Goal: Use online tool/utility: Utilize a website feature to perform a specific function

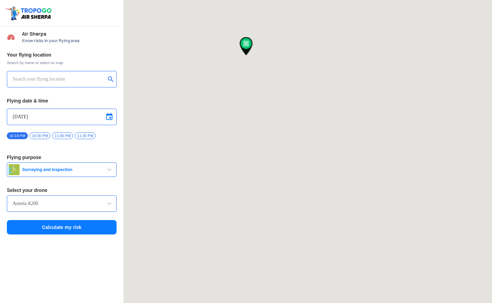
type input "[STREET_ADDRESS], [GEOGRAPHIC_DATA], [GEOGRAPHIC_DATA], [GEOGRAPHIC_DATA], [GEO…"
click at [45, 81] on input "[STREET_ADDRESS], [GEOGRAPHIC_DATA], [GEOGRAPHIC_DATA], [GEOGRAPHIC_DATA], [GEO…" at bounding box center [59, 79] width 93 height 8
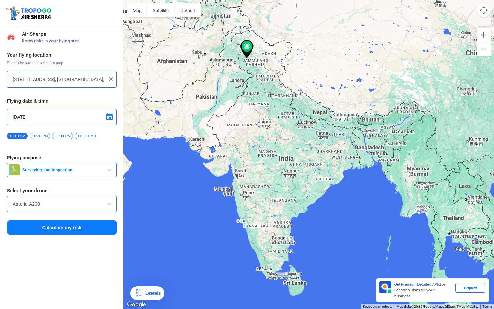
click at [112, 79] on img at bounding box center [111, 78] width 7 height 7
click at [74, 74] on div at bounding box center [62, 79] width 110 height 16
click at [49, 81] on input "text" at bounding box center [59, 79] width 93 height 8
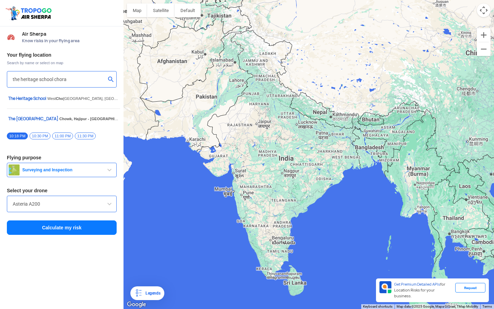
type input "the heritage school chora"
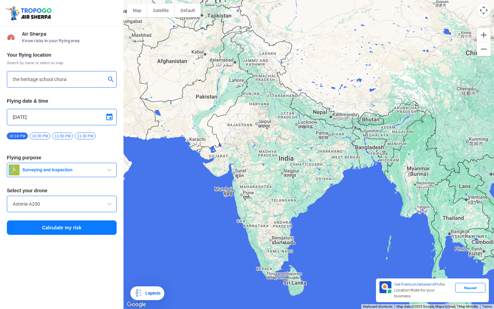
click at [110, 118] on span at bounding box center [109, 117] width 8 height 8
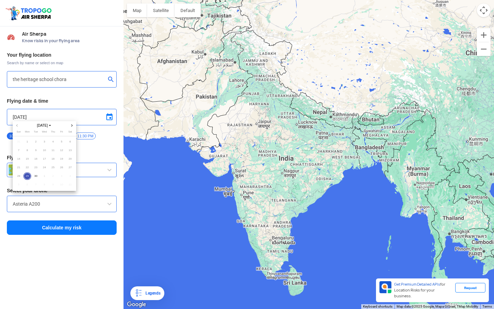
click at [109, 119] on div at bounding box center [247, 154] width 494 height 309
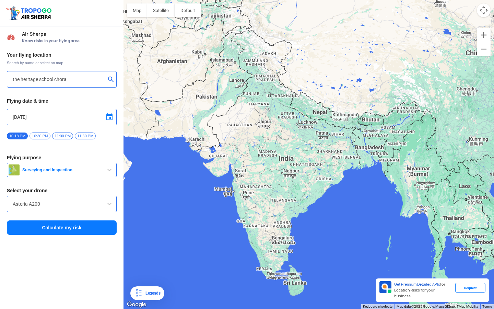
click at [66, 170] on span "Surveying and Inspection" at bounding box center [63, 169] width 86 height 5
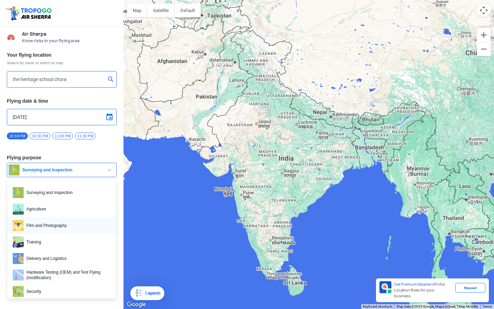
click at [52, 220] on span "Film and Photography" at bounding box center [67, 225] width 87 height 11
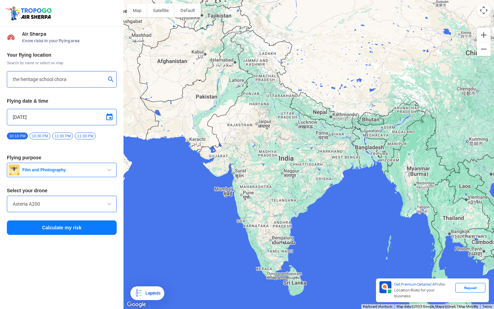
click at [53, 209] on div "Asteria A200" at bounding box center [62, 203] width 110 height 16
click at [31, 200] on input "Asteria A200" at bounding box center [62, 204] width 98 height 8
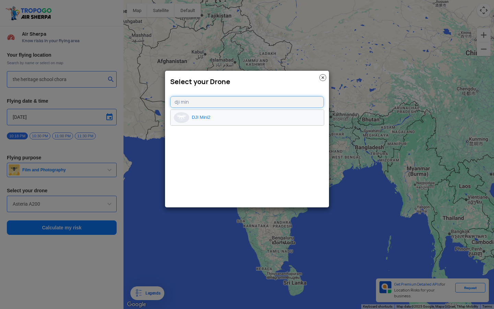
type input "dji min"
click at [203, 120] on li "DJI Mini2" at bounding box center [246, 117] width 153 height 15
type input "DJI Mini2"
type input "[object Object]"
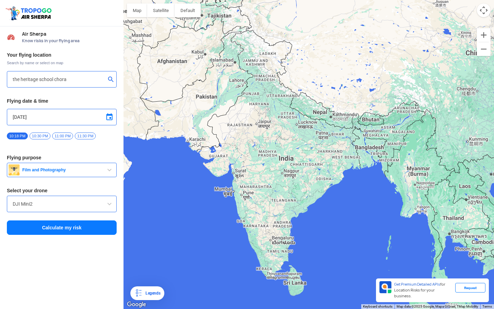
click at [82, 171] on span "Film and Photography" at bounding box center [63, 169] width 86 height 5
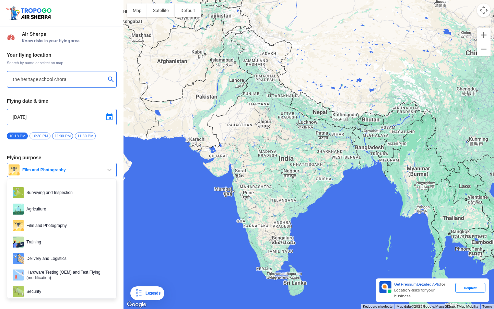
click at [82, 171] on span "Film and Photography" at bounding box center [63, 169] width 86 height 5
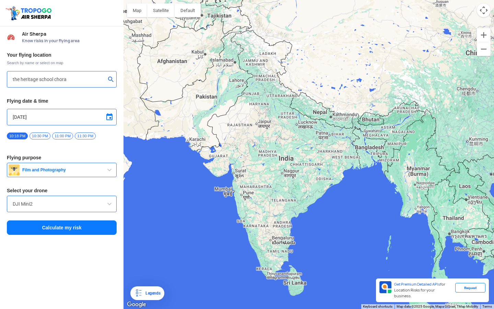
click at [64, 202] on input "DJI Mini2" at bounding box center [62, 204] width 98 height 8
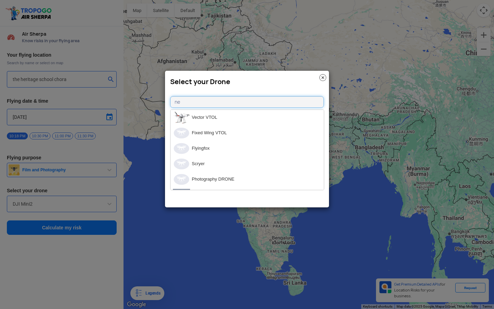
type input "n"
type input "dji min"
click at [240, 114] on li "DJI Mini2" at bounding box center [246, 117] width 153 height 15
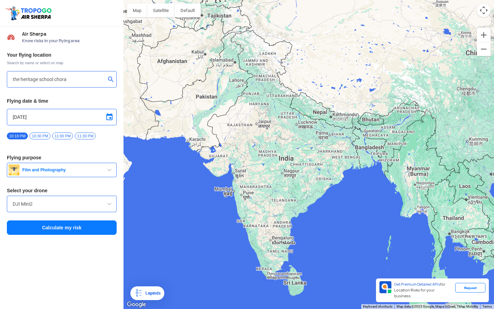
click at [35, 231] on button "Calculate my risk" at bounding box center [62, 227] width 110 height 14
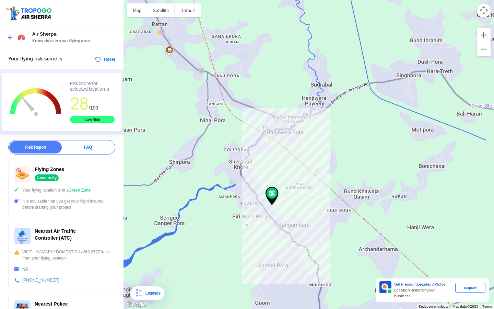
click at [10, 33] on div at bounding box center [17, 37] width 20 height 12
click at [8, 37] on img at bounding box center [10, 37] width 7 height 7
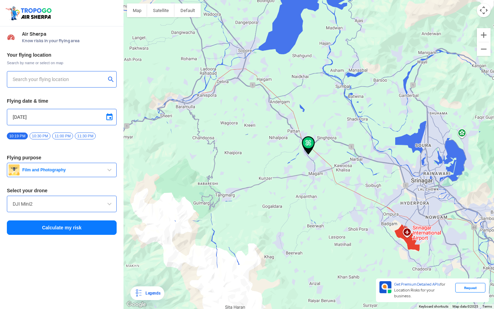
click at [74, 81] on input "text" at bounding box center [59, 79] width 93 height 8
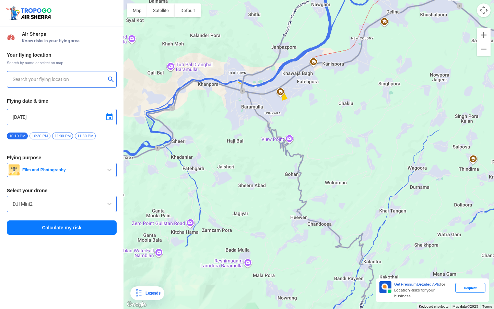
click at [74, 80] on input "text" at bounding box center [59, 79] width 93 height 8
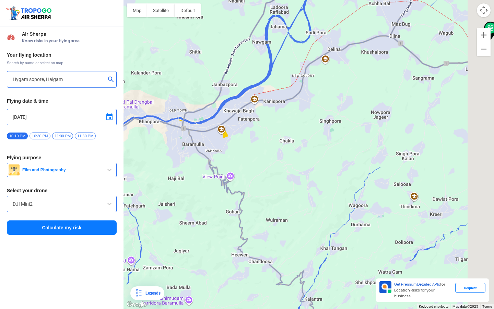
type input "Haigam, 193201"
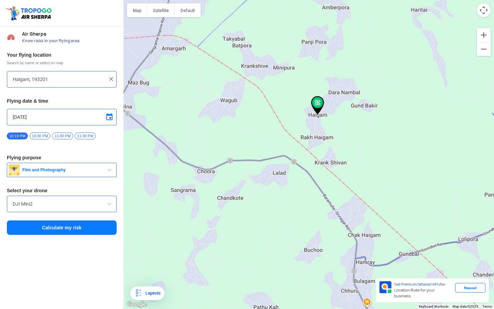
drag, startPoint x: 308, startPoint y: 131, endPoint x: 308, endPoint y: 118, distance: 13.4
click at [308, 118] on div at bounding box center [308, 154] width 370 height 309
click at [161, 15] on button "Satellite" at bounding box center [160, 10] width 27 height 14
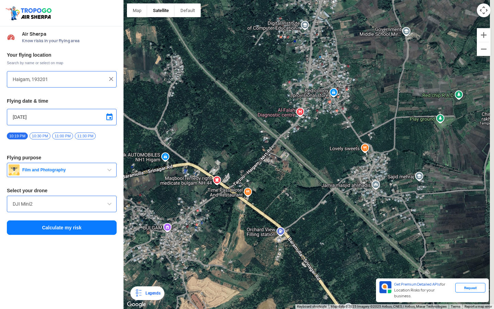
drag, startPoint x: 296, startPoint y: 176, endPoint x: 292, endPoint y: 147, distance: 28.4
click at [292, 147] on div at bounding box center [308, 154] width 370 height 309
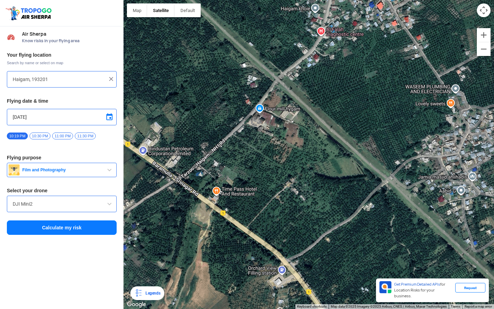
drag, startPoint x: 250, startPoint y: 169, endPoint x: 248, endPoint y: 165, distance: 5.4
click at [248, 165] on div at bounding box center [308, 154] width 370 height 309
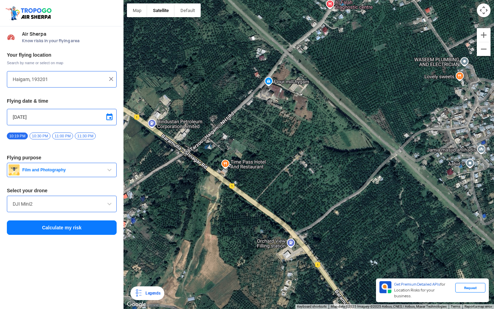
drag, startPoint x: 248, startPoint y: 165, endPoint x: 257, endPoint y: 136, distance: 29.6
click at [256, 136] on div at bounding box center [308, 154] width 370 height 309
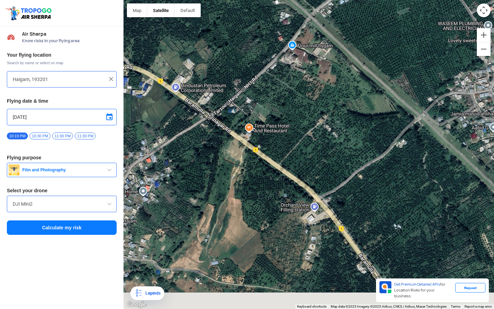
drag, startPoint x: 260, startPoint y: 161, endPoint x: 289, endPoint y: 122, distance: 48.1
click at [288, 123] on div at bounding box center [308, 154] width 370 height 309
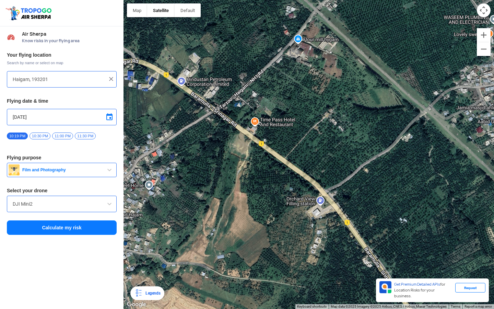
drag, startPoint x: 283, startPoint y: 122, endPoint x: 279, endPoint y: 120, distance: 4.1
click at [279, 120] on div at bounding box center [308, 154] width 370 height 309
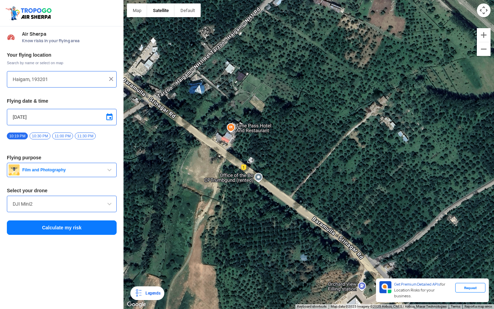
drag, startPoint x: 367, startPoint y: 134, endPoint x: 273, endPoint y: 122, distance: 95.1
click at [273, 122] on div at bounding box center [308, 154] width 370 height 309
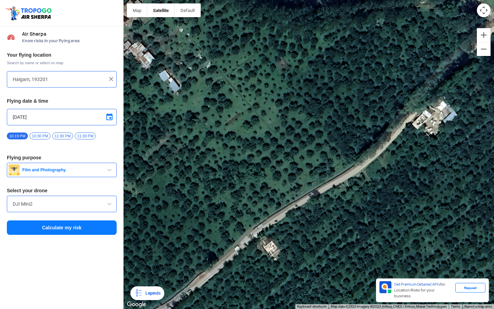
drag, startPoint x: 422, startPoint y: 132, endPoint x: 319, endPoint y: 132, distance: 103.2
click at [319, 132] on div at bounding box center [308, 154] width 370 height 309
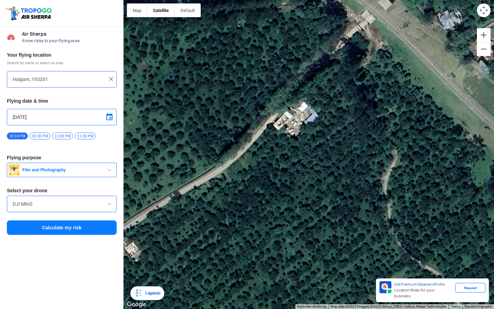
drag, startPoint x: 319, startPoint y: 132, endPoint x: 380, endPoint y: 156, distance: 65.7
click at [380, 156] on div at bounding box center [308, 154] width 370 height 309
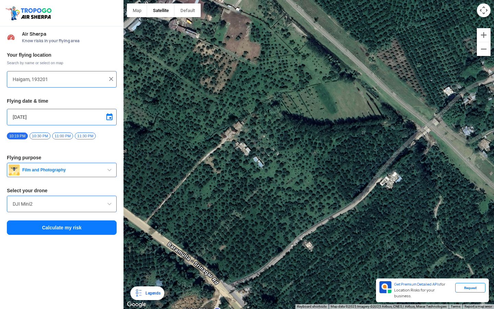
drag, startPoint x: 243, startPoint y: 131, endPoint x: 285, endPoint y: 127, distance: 42.0
click at [285, 127] on div at bounding box center [308, 154] width 370 height 309
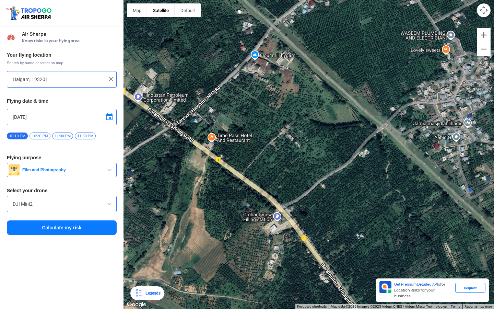
drag, startPoint x: 264, startPoint y: 101, endPoint x: 325, endPoint y: 99, distance: 61.4
click at [325, 99] on div at bounding box center [308, 154] width 370 height 309
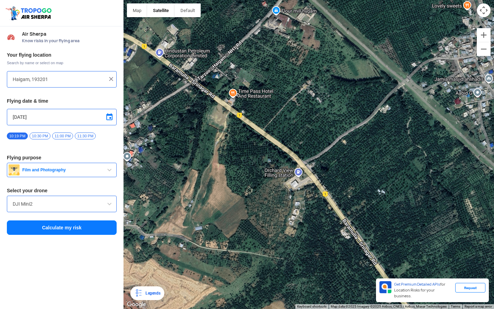
drag, startPoint x: 360, startPoint y: 98, endPoint x: 342, endPoint y: 57, distance: 45.0
click at [342, 56] on div at bounding box center [308, 154] width 370 height 309
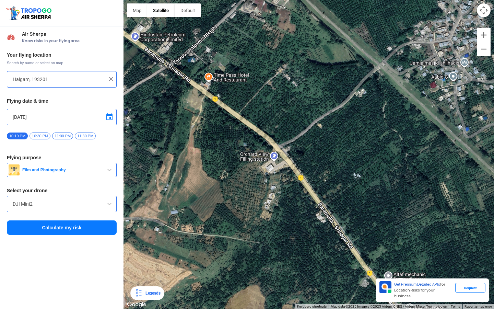
drag, startPoint x: 320, startPoint y: 105, endPoint x: 294, endPoint y: 90, distance: 30.0
click at [294, 90] on div at bounding box center [308, 154] width 370 height 309
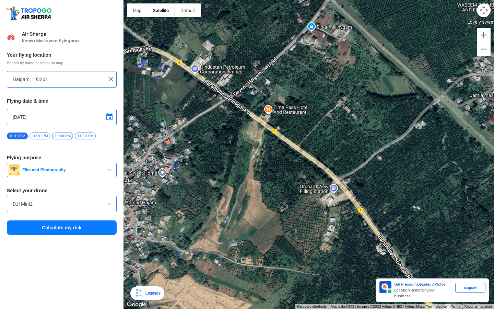
drag, startPoint x: 257, startPoint y: 80, endPoint x: 321, endPoint y: 115, distance: 72.9
click at [321, 115] on div at bounding box center [308, 154] width 370 height 309
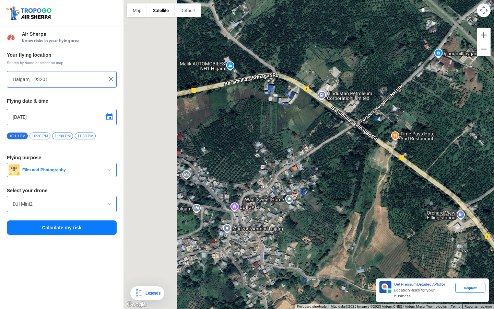
drag, startPoint x: 247, startPoint y: 131, endPoint x: 350, endPoint y: 135, distance: 103.3
click at [350, 135] on div at bounding box center [308, 154] width 370 height 309
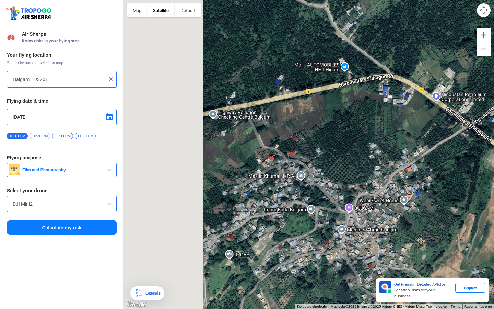
drag, startPoint x: 267, startPoint y: 131, endPoint x: 356, endPoint y: 131, distance: 88.8
click at [356, 131] on div at bounding box center [308, 154] width 370 height 309
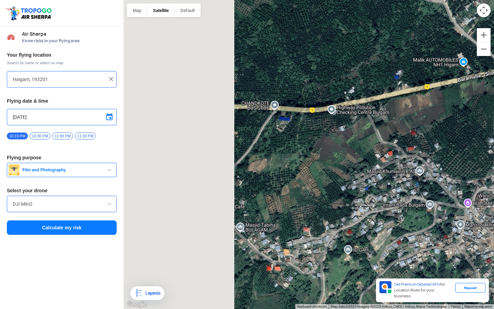
drag, startPoint x: 194, startPoint y: 117, endPoint x: 315, endPoint y: 111, distance: 121.1
click at [315, 111] on div at bounding box center [308, 154] width 370 height 309
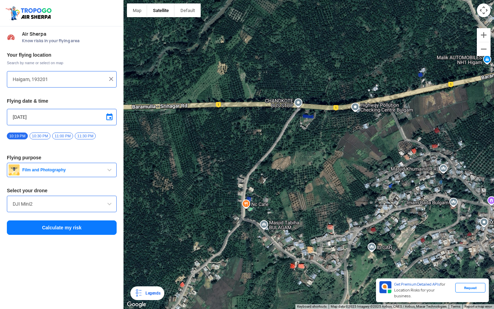
drag, startPoint x: 315, startPoint y: 111, endPoint x: 310, endPoint y: 111, distance: 4.5
click at [310, 111] on div at bounding box center [308, 154] width 370 height 309
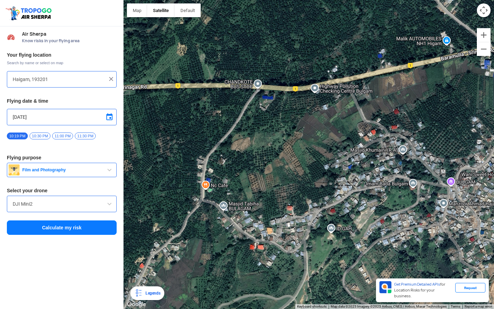
drag, startPoint x: 310, startPoint y: 111, endPoint x: 259, endPoint y: 85, distance: 57.5
click at [260, 85] on div at bounding box center [308, 154] width 370 height 309
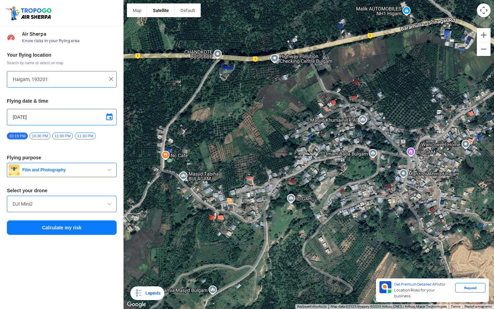
drag, startPoint x: 290, startPoint y: 110, endPoint x: 226, endPoint y: 68, distance: 76.6
click at [227, 68] on div at bounding box center [308, 154] width 370 height 309
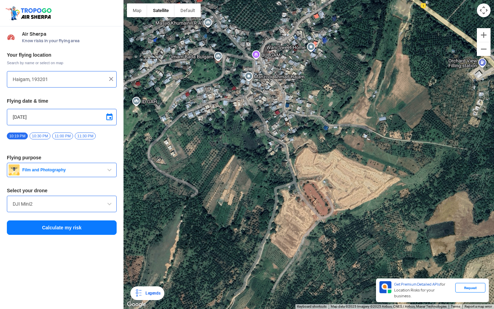
drag, startPoint x: 283, startPoint y: 98, endPoint x: 262, endPoint y: 95, distance: 20.8
click at [262, 95] on div at bounding box center [308, 154] width 370 height 309
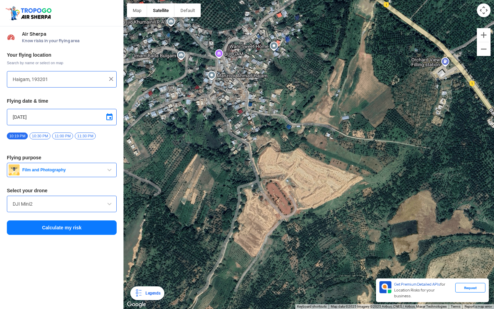
drag, startPoint x: 248, startPoint y: 97, endPoint x: 197, endPoint y: 103, distance: 51.1
click at [200, 101] on div at bounding box center [308, 154] width 370 height 309
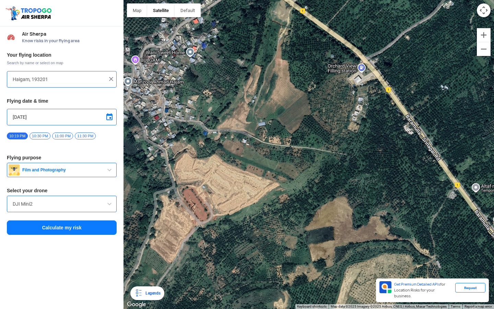
drag, startPoint x: 346, startPoint y: 118, endPoint x: 245, endPoint y: 96, distance: 102.7
click at [246, 96] on div at bounding box center [308, 154] width 370 height 309
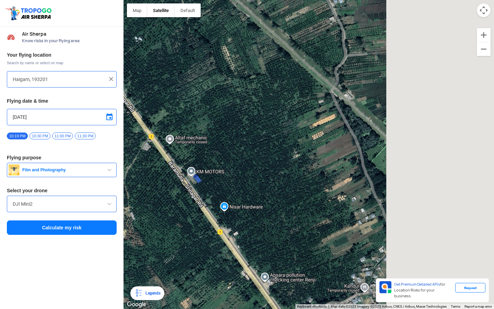
drag, startPoint x: 375, startPoint y: 162, endPoint x: 242, endPoint y: 161, distance: 133.4
click at [242, 161] on div at bounding box center [308, 154] width 370 height 309
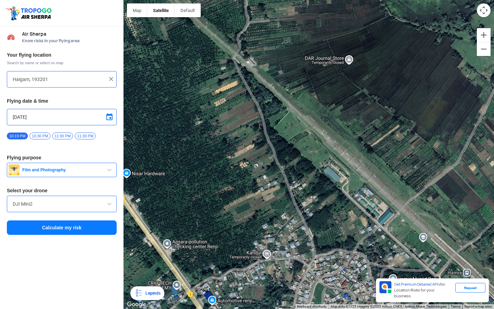
drag, startPoint x: 271, startPoint y: 201, endPoint x: 345, endPoint y: 188, distance: 74.8
click at [344, 186] on div at bounding box center [308, 154] width 370 height 309
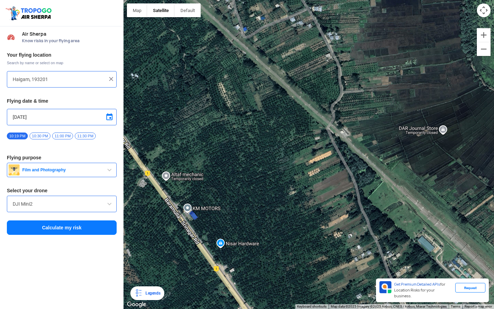
drag, startPoint x: 300, startPoint y: 161, endPoint x: 319, endPoint y: 233, distance: 75.1
click at [319, 232] on div at bounding box center [308, 154] width 370 height 309
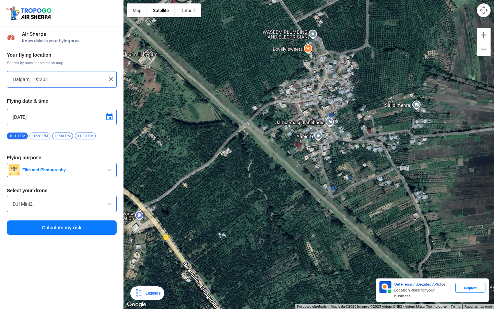
drag, startPoint x: 305, startPoint y: 214, endPoint x: 350, endPoint y: 246, distance: 55.6
click at [350, 246] on div at bounding box center [308, 154] width 370 height 309
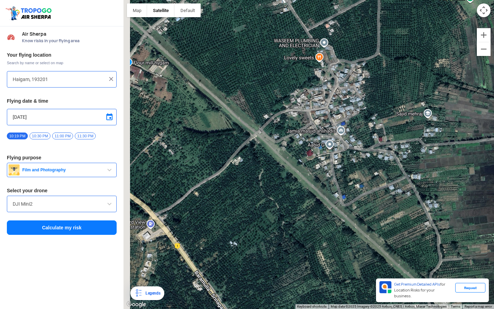
drag, startPoint x: 300, startPoint y: 207, endPoint x: 335, endPoint y: 230, distance: 41.3
click at [335, 230] on div at bounding box center [308, 154] width 370 height 309
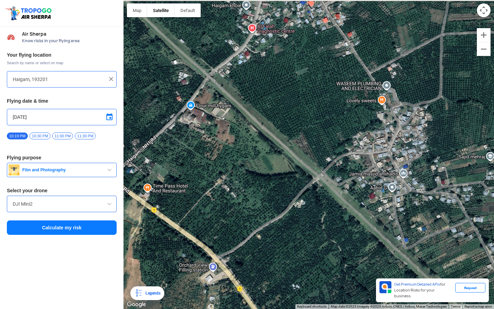
drag, startPoint x: 262, startPoint y: 160, endPoint x: 310, endPoint y: 202, distance: 63.2
click at [310, 198] on div at bounding box center [308, 154] width 370 height 309
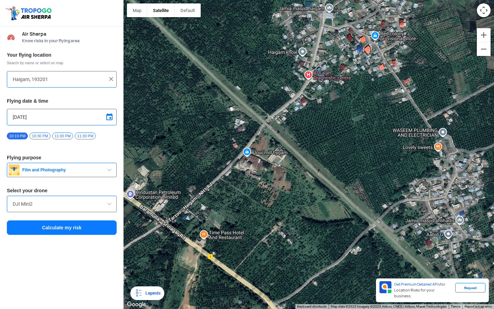
drag, startPoint x: 252, startPoint y: 154, endPoint x: 289, endPoint y: 175, distance: 42.1
click at [289, 175] on div at bounding box center [308, 154] width 370 height 309
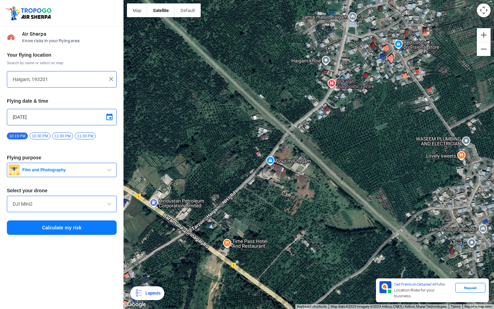
drag, startPoint x: 245, startPoint y: 132, endPoint x: 300, endPoint y: 169, distance: 66.7
click at [300, 169] on div at bounding box center [308, 154] width 370 height 309
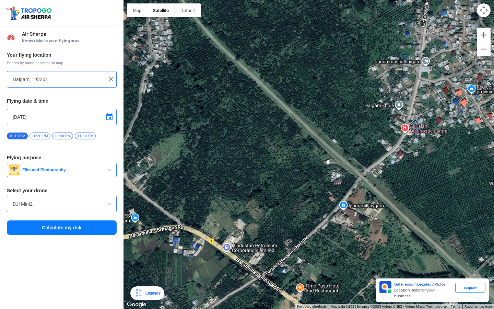
drag, startPoint x: 266, startPoint y: 144, endPoint x: 311, endPoint y: 152, distance: 45.3
click at [311, 152] on div at bounding box center [308, 154] width 370 height 309
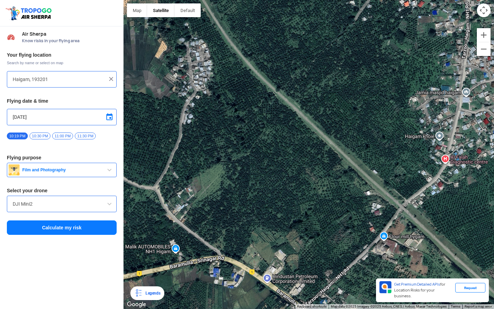
drag, startPoint x: 260, startPoint y: 136, endPoint x: 292, endPoint y: 170, distance: 47.5
click at [292, 171] on div at bounding box center [308, 154] width 370 height 309
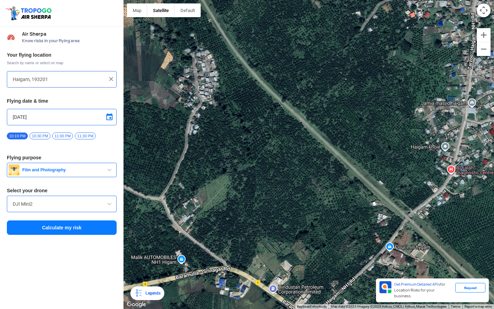
drag
click at [305, 247] on div at bounding box center [308, 154] width 370 height 309
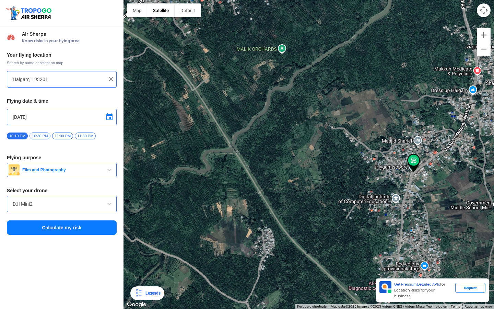
click at [111, 82] on img at bounding box center [111, 78] width 7 height 7
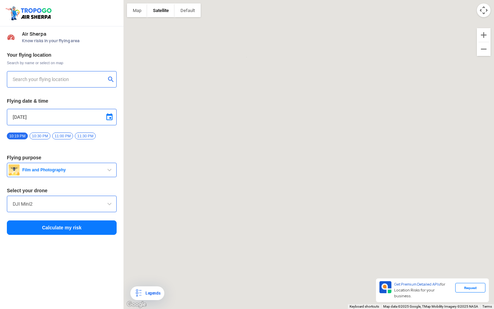
click at [74, 82] on input "text" at bounding box center [59, 79] width 93 height 8
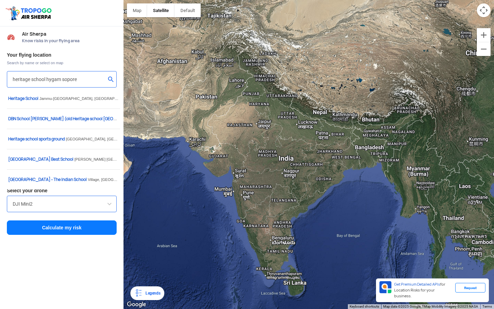
paste input "34.233941, 74.496520"
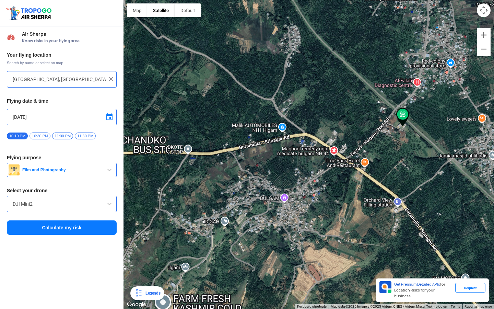
type input "[GEOGRAPHIC_DATA], [GEOGRAPHIC_DATA] 193201"
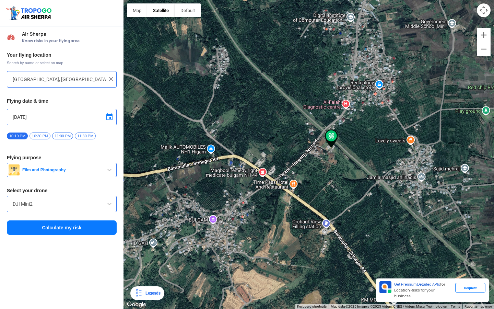
drag, startPoint x: 286, startPoint y: 121, endPoint x: 192, endPoint y: 145, distance: 96.2
click at [192, 145] on div at bounding box center [308, 154] width 370 height 309
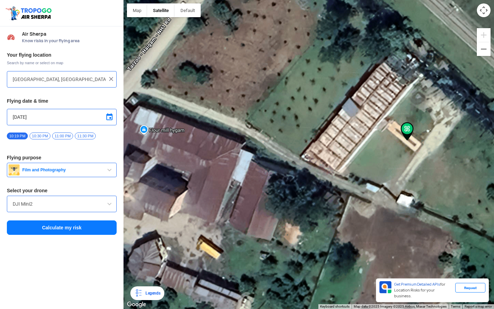
click at [413, 140] on img at bounding box center [406, 131] width 13 height 19
click at [400, 135] on img at bounding box center [406, 131] width 13 height 19
click at [39, 137] on span "10:30 PM" at bounding box center [39, 135] width 21 height 7
click at [59, 224] on button "Calculate my risk" at bounding box center [62, 227] width 110 height 14
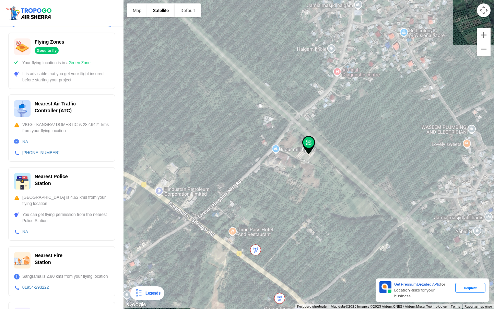
scroll to position [128, 0]
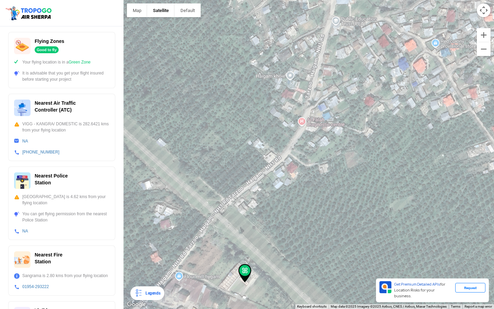
drag, startPoint x: 364, startPoint y: 85, endPoint x: 321, endPoint y: 140, distance: 70.4
click at [321, 140] on div at bounding box center [308, 154] width 370 height 309
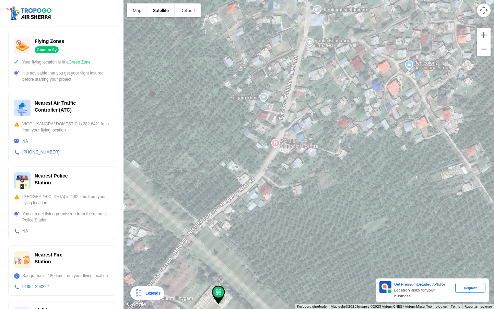
drag, startPoint x: 321, startPoint y: 140, endPoint x: 292, endPoint y: 161, distance: 35.6
click at [293, 161] on div at bounding box center [308, 154] width 370 height 309
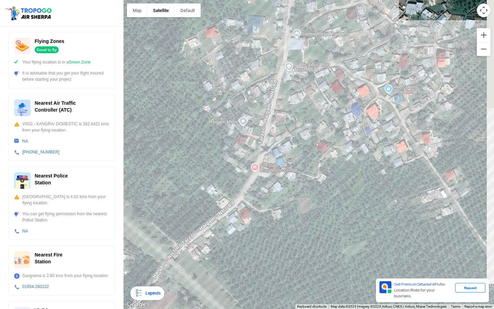
drag, startPoint x: 292, startPoint y: 161, endPoint x: 281, endPoint y: 177, distance: 19.6
click at [281, 177] on div at bounding box center [308, 154] width 370 height 309
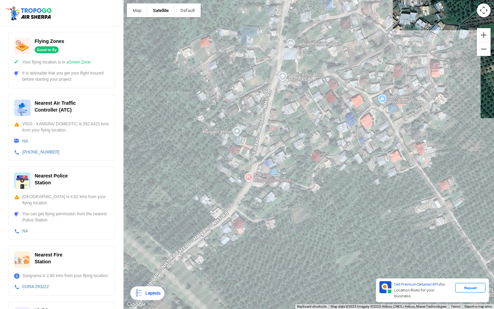
drag, startPoint x: 281, startPoint y: 177, endPoint x: 267, endPoint y: 200, distance: 26.5
click at [267, 199] on div at bounding box center [308, 154] width 370 height 309
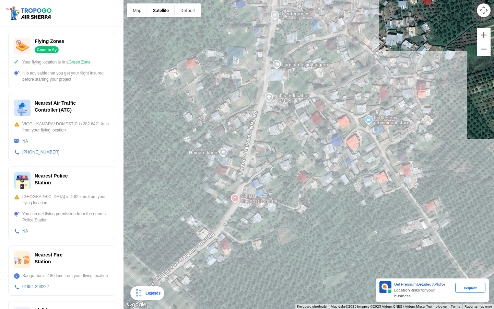
drag, startPoint x: 308, startPoint y: 143, endPoint x: 303, endPoint y: 140, distance: 5.7
click at [303, 140] on div at bounding box center [308, 154] width 370 height 309
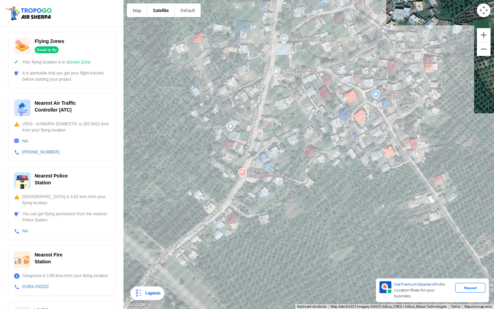
drag, startPoint x: 356, startPoint y: 149, endPoint x: 370, endPoint y: 124, distance: 28.4
click at [370, 124] on div at bounding box center [308, 154] width 370 height 309
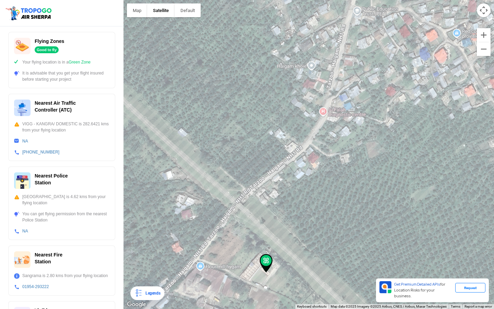
drag, startPoint x: 261, startPoint y: 222, endPoint x: 364, endPoint y: 147, distance: 127.8
click at [364, 147] on div at bounding box center [308, 154] width 370 height 309
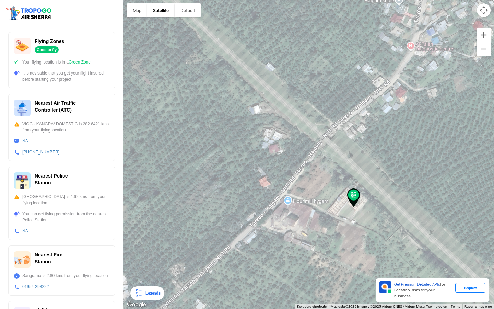
drag, startPoint x: 312, startPoint y: 201, endPoint x: 330, endPoint y: 181, distance: 26.7
click at [330, 181] on div at bounding box center [308, 154] width 370 height 309
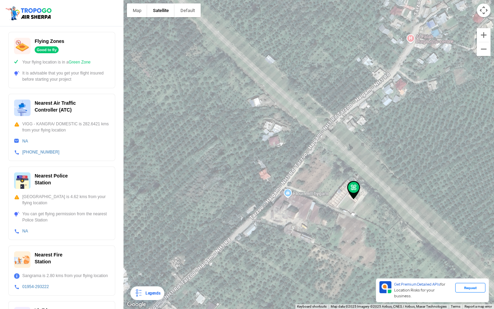
drag, startPoint x: 330, startPoint y: 181, endPoint x: 329, endPoint y: 131, distance: 50.1
click at [329, 131] on div at bounding box center [308, 154] width 370 height 309
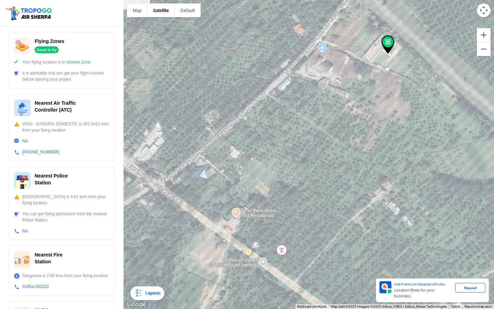
drag, startPoint x: 290, startPoint y: 177, endPoint x: 339, endPoint y: 75, distance: 112.7
click at [339, 75] on div at bounding box center [308, 154] width 370 height 309
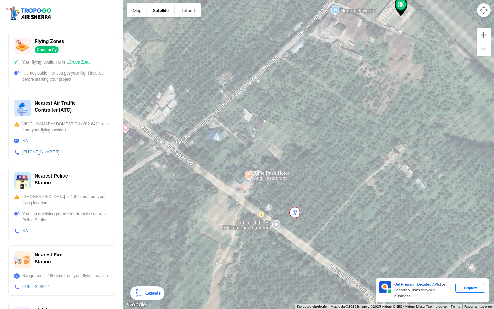
drag, startPoint x: 250, startPoint y: 121, endPoint x: 250, endPoint y: 86, distance: 34.3
click at [250, 86] on div at bounding box center [308, 154] width 370 height 309
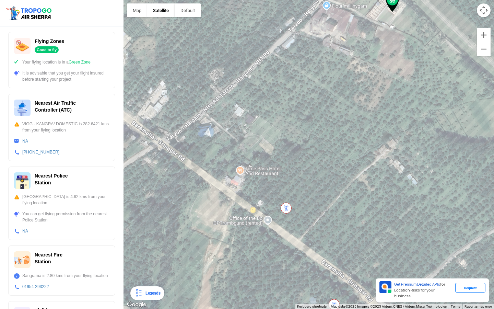
drag, startPoint x: 333, startPoint y: 162, endPoint x: 311, endPoint y: 149, distance: 25.3
click at [311, 149] on div at bounding box center [308, 154] width 370 height 309
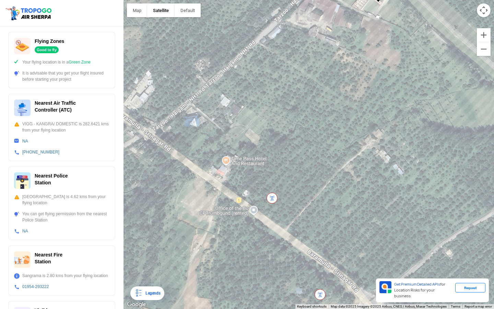
click at [274, 199] on img at bounding box center [271, 197] width 11 height 11
drag, startPoint x: 274, startPoint y: 199, endPoint x: 235, endPoint y: 168, distance: 50.0
click at [265, 192] on img at bounding box center [270, 197] width 11 height 11
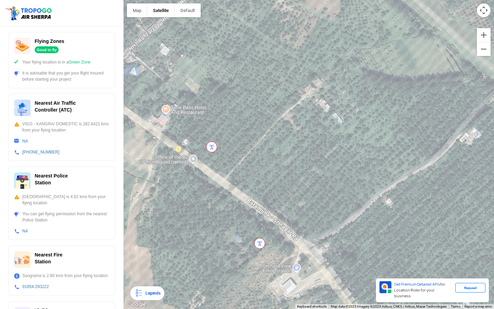
drag, startPoint x: 288, startPoint y: 193, endPoint x: 240, endPoint y: 147, distance: 67.2
click at [240, 147] on div at bounding box center [308, 154] width 370 height 309
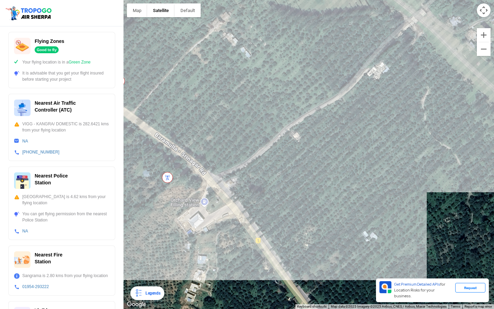
drag, startPoint x: 307, startPoint y: 148, endPoint x: 280, endPoint y: 160, distance: 29.0
click at [280, 160] on div at bounding box center [308, 154] width 370 height 309
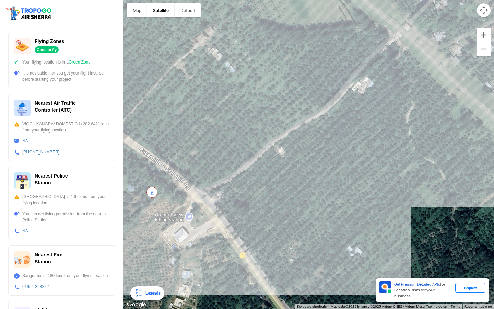
drag, startPoint x: 341, startPoint y: 150, endPoint x: 324, endPoint y: 165, distance: 22.8
click at [324, 165] on div at bounding box center [308, 154] width 370 height 309
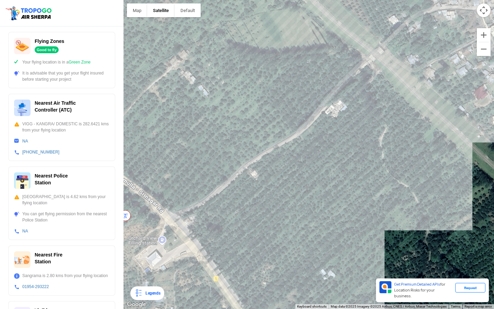
drag, startPoint x: 324, startPoint y: 165, endPoint x: 298, endPoint y: 188, distance: 34.7
click at [298, 188] on div at bounding box center [308, 154] width 370 height 309
click at [336, 111] on div at bounding box center [308, 154] width 370 height 309
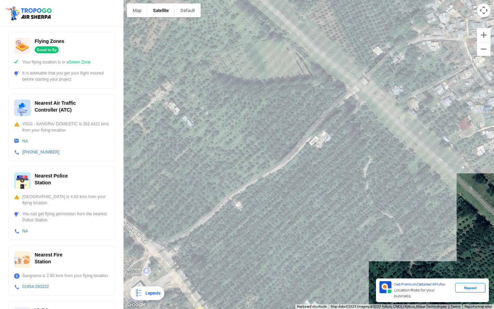
drag, startPoint x: 336, startPoint y: 113, endPoint x: 315, endPoint y: 154, distance: 45.4
click at [315, 153] on div at bounding box center [308, 154] width 370 height 309
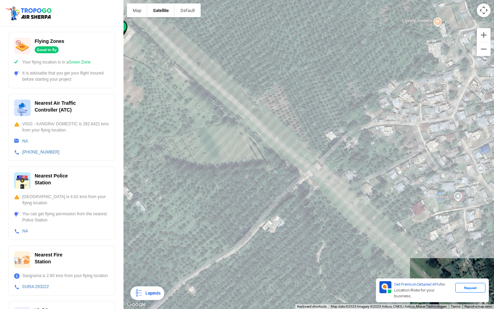
drag, startPoint x: 377, startPoint y: 130, endPoint x: 334, endPoint y: 212, distance: 92.5
click at [334, 211] on div at bounding box center [308, 154] width 370 height 309
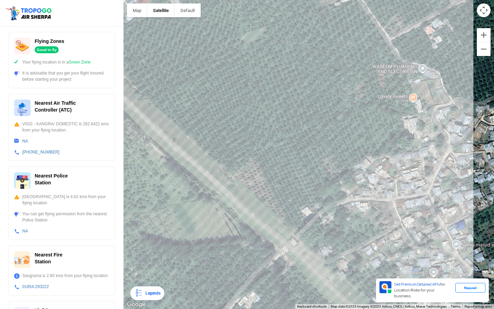
drag, startPoint x: 383, startPoint y: 171, endPoint x: 377, endPoint y: 207, distance: 37.1
click at [377, 207] on div at bounding box center [308, 154] width 370 height 309
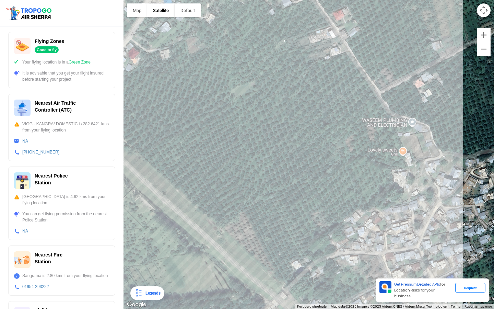
drag, startPoint x: 389, startPoint y: 180, endPoint x: 386, endPoint y: 194, distance: 14.9
click at [386, 195] on div at bounding box center [308, 154] width 370 height 309
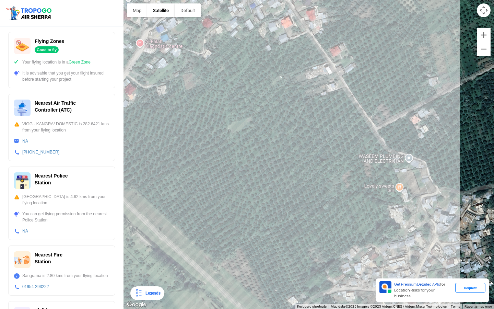
drag, startPoint x: 382, startPoint y: 224, endPoint x: 379, endPoint y: 276, distance: 52.5
click at [378, 272] on div at bounding box center [308, 154] width 370 height 309
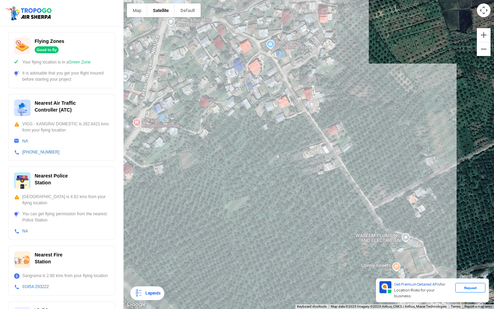
drag, startPoint x: 355, startPoint y: 153, endPoint x: 378, endPoint y: 187, distance: 41.4
click at [377, 187] on div at bounding box center [308, 154] width 370 height 309
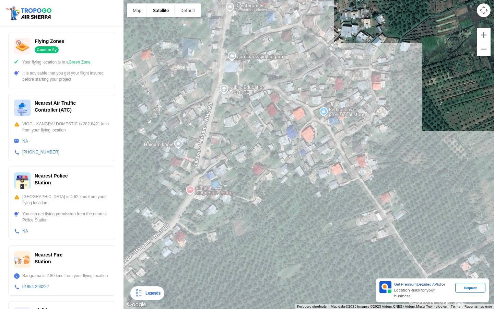
drag, startPoint x: 337, startPoint y: 119, endPoint x: 386, endPoint y: 155, distance: 61.3
click at [386, 155] on div at bounding box center [308, 154] width 370 height 309
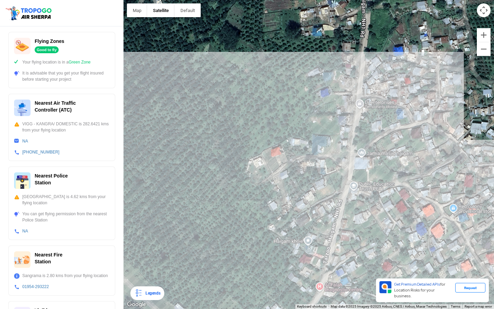
drag, startPoint x: 259, startPoint y: 160, endPoint x: 336, endPoint y: 124, distance: 85.3
click at [336, 124] on div at bounding box center [308, 154] width 370 height 309
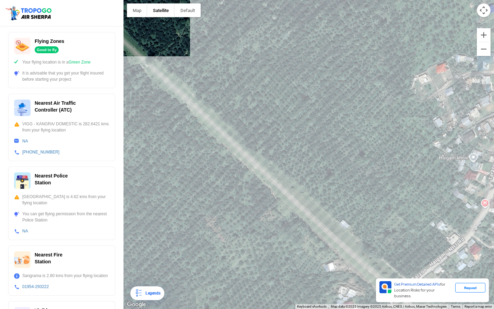
drag, startPoint x: 250, startPoint y: 124, endPoint x: 292, endPoint y: 87, distance: 55.9
click at [290, 88] on div at bounding box center [308, 154] width 370 height 309
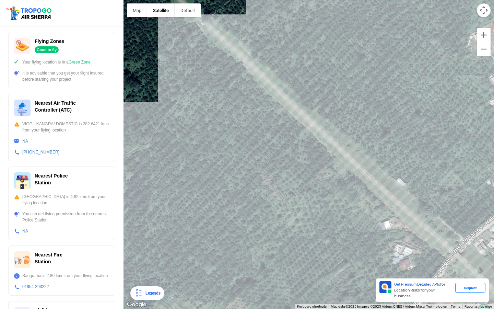
scroll to position [0, 0]
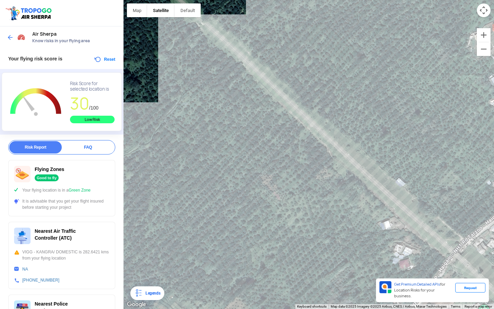
click at [12, 37] on img at bounding box center [10, 37] width 7 height 7
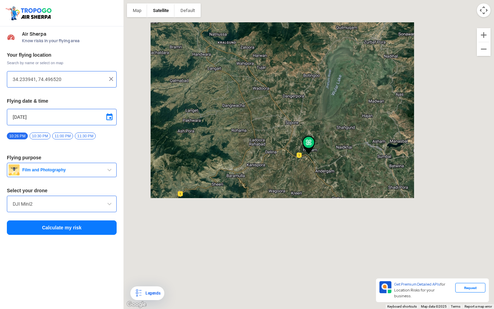
type input "[GEOGRAPHIC_DATA], [GEOGRAPHIC_DATA] 193201"
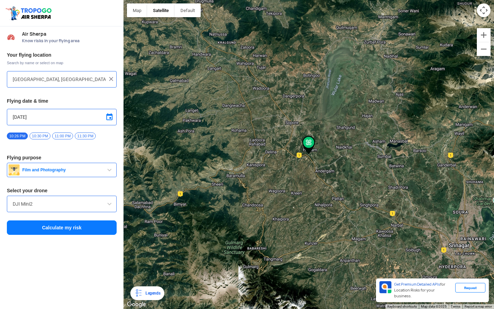
click at [115, 86] on div "[GEOGRAPHIC_DATA], [GEOGRAPHIC_DATA] 193201" at bounding box center [62, 79] width 110 height 16
click at [110, 80] on img at bounding box center [111, 78] width 7 height 7
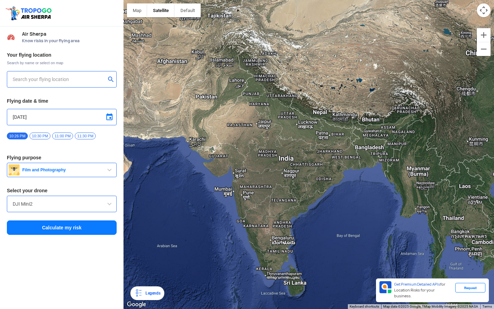
click at [69, 81] on input "text" at bounding box center [59, 79] width 93 height 8
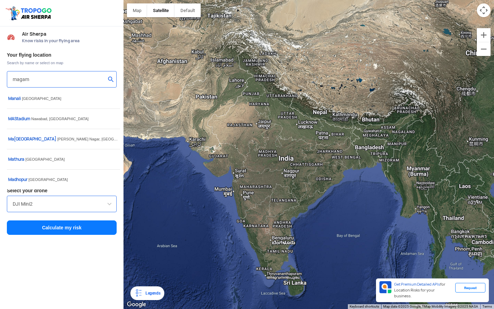
type input "magam"
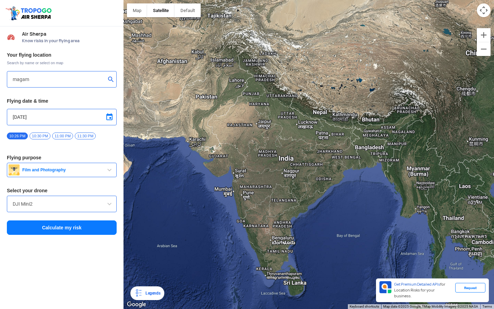
click at [60, 235] on div "Your flying location Search by name or select on map magam Flying date & time […" at bounding box center [61, 143] width 123 height 190
click at [68, 226] on button "Calculate my risk" at bounding box center [62, 227] width 110 height 14
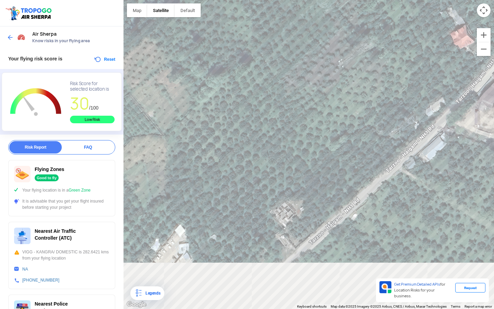
drag, startPoint x: 229, startPoint y: 157, endPoint x: 323, endPoint y: 78, distance: 122.9
click at [323, 78] on div at bounding box center [308, 154] width 370 height 309
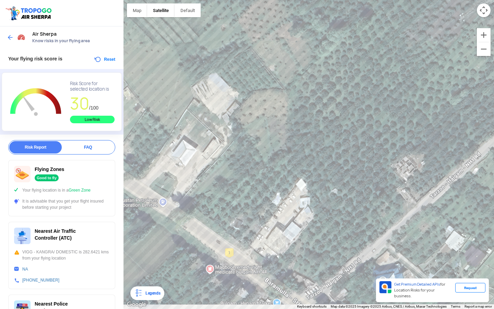
drag, startPoint x: 208, startPoint y: 148, endPoint x: 244, endPoint y: 109, distance: 52.2
click at [244, 109] on div at bounding box center [308, 154] width 370 height 309
click at [202, 146] on div at bounding box center [308, 154] width 370 height 309
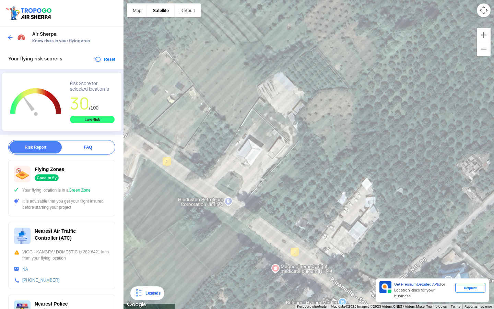
drag, startPoint x: 192, startPoint y: 164, endPoint x: 254, endPoint y: 164, distance: 62.1
click at [254, 164] on div at bounding box center [308, 154] width 370 height 309
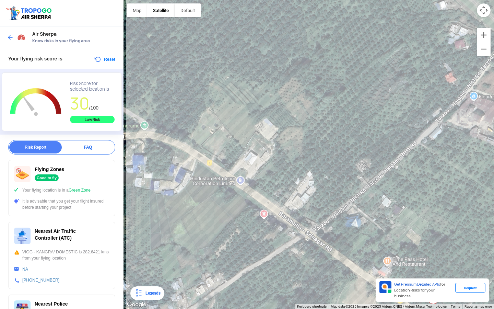
click at [6, 38] on div "Air Sherpa Know risks in your flying area" at bounding box center [61, 37] width 123 height 22
click at [10, 37] on img at bounding box center [10, 37] width 7 height 7
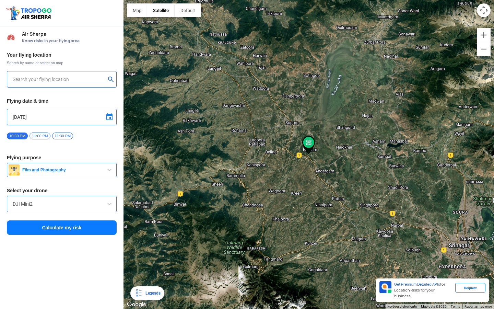
click at [37, 82] on input "text" at bounding box center [59, 79] width 93 height 8
paste input "[GEOGRAPHIC_DATA]"
type input "34°09'06"N 74°34'14"
drag, startPoint x: 92, startPoint y: 79, endPoint x: 10, endPoint y: 78, distance: 82.3
click at [10, 78] on div "34°09'06"N 74°34'14" at bounding box center [62, 79] width 110 height 16
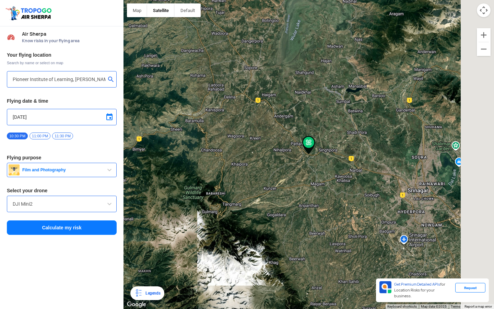
type input "[PERSON_NAME], [GEOGRAPHIC_DATA] 193121"
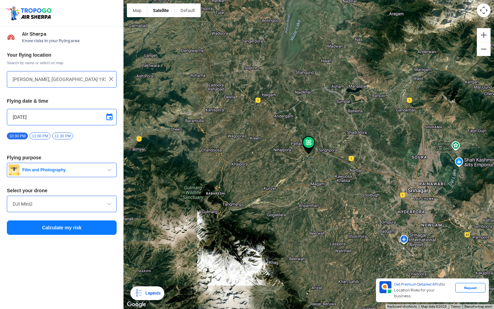
click at [76, 229] on button "Calculate my risk" at bounding box center [62, 227] width 110 height 14
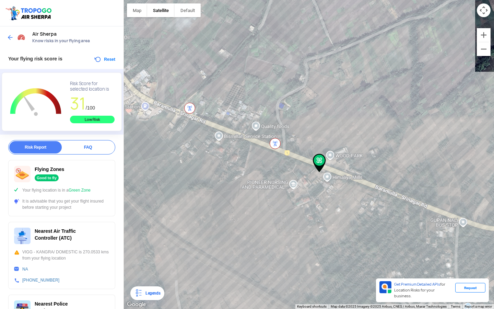
drag, startPoint x: 307, startPoint y: 145, endPoint x: 319, endPoint y: 167, distance: 25.2
click at [319, 167] on img at bounding box center [319, 163] width 13 height 19
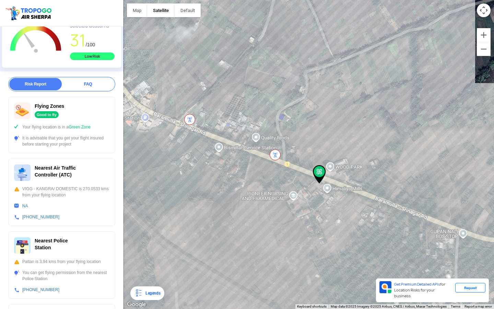
scroll to position [64, 0]
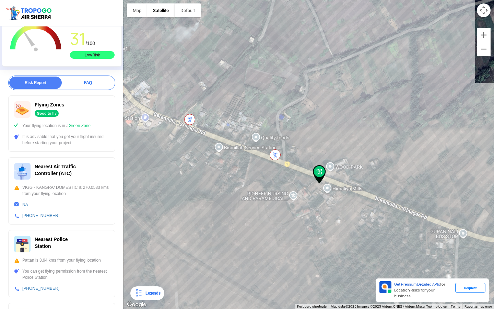
click at [216, 132] on div at bounding box center [308, 154] width 370 height 309
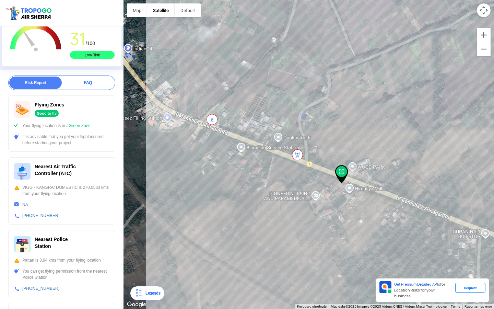
drag, startPoint x: 250, startPoint y: 145, endPoint x: 316, endPoint y: 153, distance: 66.6
click at [316, 153] on div at bounding box center [308, 154] width 370 height 309
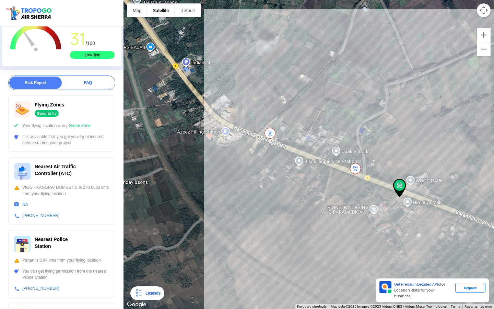
click at [201, 98] on div at bounding box center [308, 154] width 370 height 309
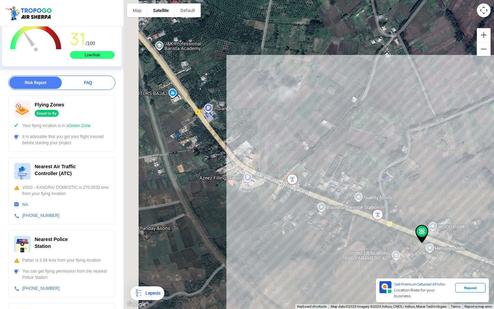
drag, startPoint x: 201, startPoint y: 98, endPoint x: 239, endPoint y: 164, distance: 76.5
click at [239, 164] on div at bounding box center [308, 154] width 370 height 309
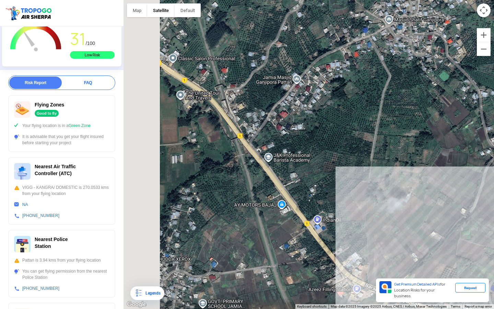
drag, startPoint x: 218, startPoint y: 135, endPoint x: 276, endPoint y: 183, distance: 75.8
click at [276, 183] on div at bounding box center [308, 154] width 370 height 309
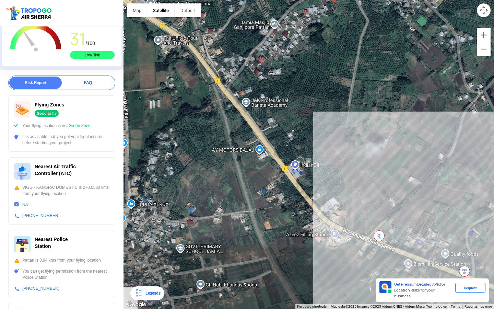
drag, startPoint x: 271, startPoint y: 183, endPoint x: 248, endPoint y: 127, distance: 60.9
click at [248, 127] on div at bounding box center [308, 154] width 370 height 309
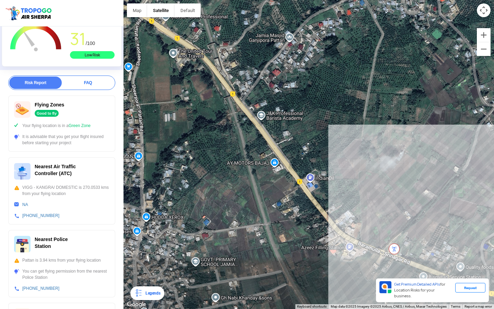
drag, startPoint x: 233, startPoint y: 105, endPoint x: 268, endPoint y: 141, distance: 50.4
click at [268, 141] on div at bounding box center [308, 154] width 370 height 309
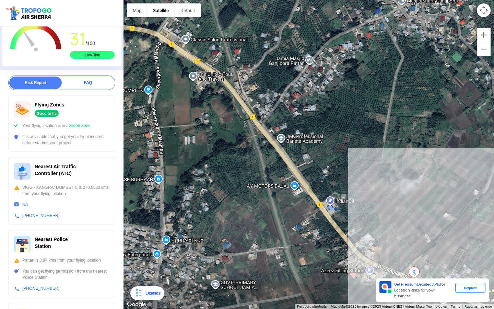
click at [220, 77] on div at bounding box center [308, 154] width 370 height 309
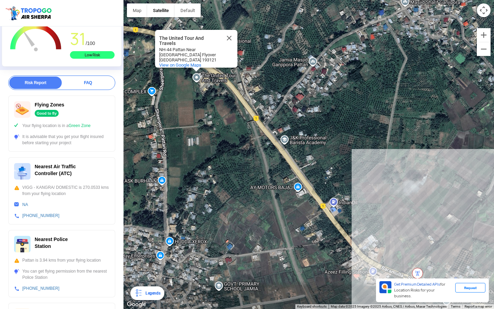
drag, startPoint x: 240, startPoint y: 110, endPoint x: 244, endPoint y: 112, distance: 4.3
click at [244, 112] on div "The United Tour And Travels The United Tour And Travels [GEOGRAPHIC_DATA]-44 Pa…" at bounding box center [308, 154] width 370 height 309
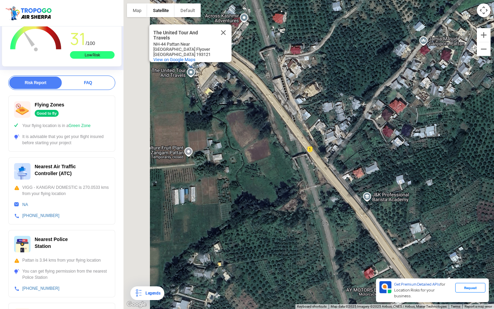
drag, startPoint x: 215, startPoint y: 68, endPoint x: 265, endPoint y: 105, distance: 62.2
click at [265, 105] on div "The United Tour And Travels The United Tour And Travels [GEOGRAPHIC_DATA]-44 Pa…" at bounding box center [308, 154] width 370 height 309
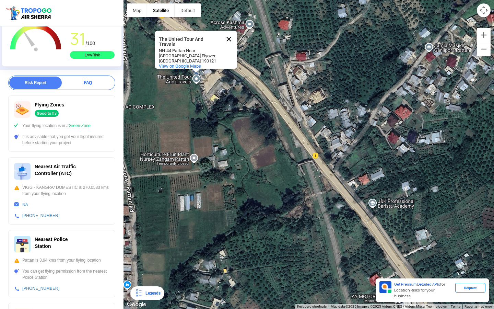
click at [230, 33] on button "Close" at bounding box center [228, 39] width 16 height 16
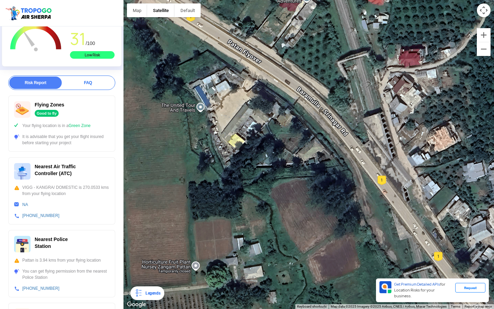
drag, startPoint x: 223, startPoint y: 65, endPoint x: 239, endPoint y: 65, distance: 16.8
click at [240, 65] on div at bounding box center [308, 154] width 370 height 309
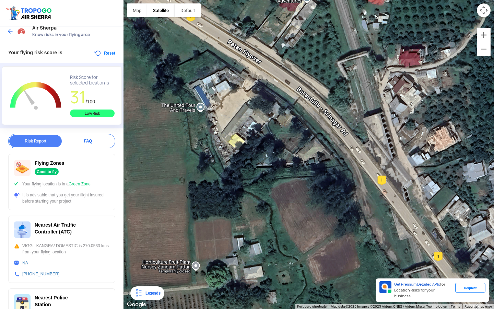
scroll to position [0, 0]
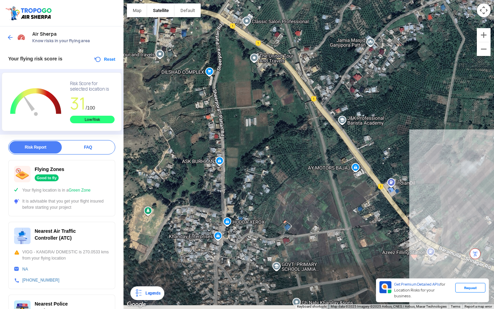
drag, startPoint x: 280, startPoint y: 173, endPoint x: 259, endPoint y: 123, distance: 54.2
click at [259, 123] on div at bounding box center [308, 154] width 370 height 309
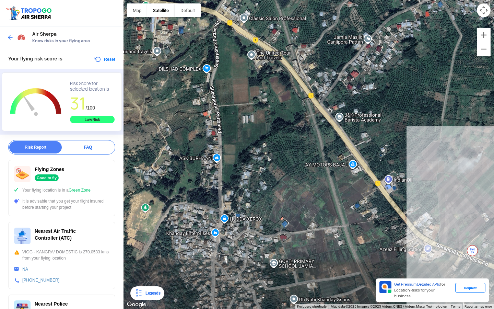
drag, startPoint x: 320, startPoint y: 143, endPoint x: 353, endPoint y: 171, distance: 42.8
click at [351, 167] on div at bounding box center [308, 154] width 370 height 309
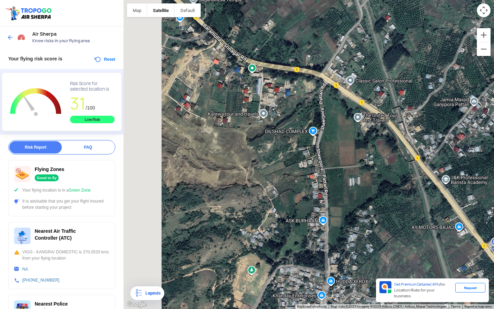
drag, startPoint x: 262, startPoint y: 132, endPoint x: 368, endPoint y: 226, distance: 141.9
click at [363, 215] on div at bounding box center [308, 154] width 370 height 309
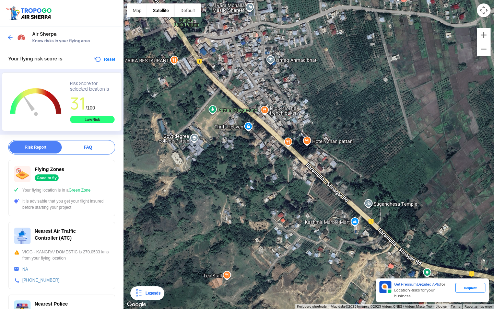
click at [328, 207] on div at bounding box center [308, 154] width 370 height 309
click at [12, 37] on img at bounding box center [10, 37] width 7 height 7
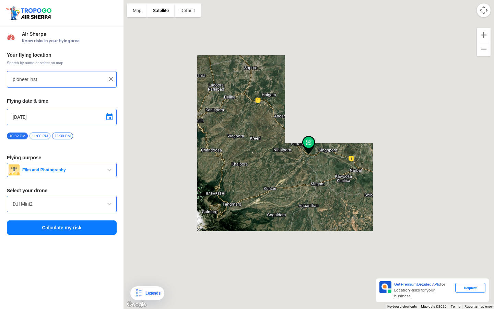
type input "[PERSON_NAME], [GEOGRAPHIC_DATA] 193121"
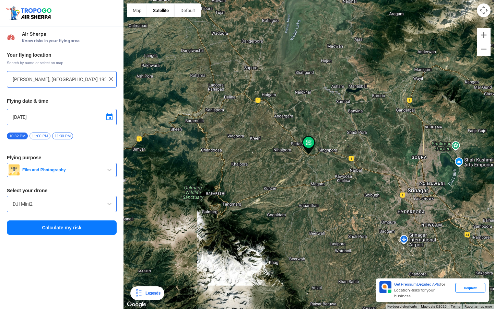
click at [109, 78] on img at bounding box center [111, 78] width 7 height 7
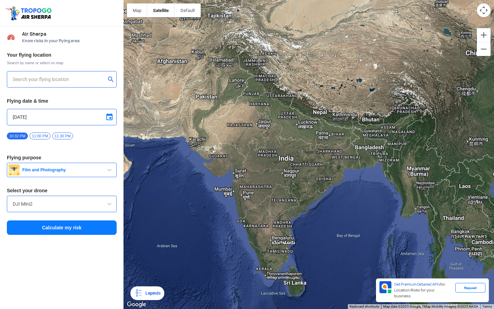
click at [65, 82] on input "text" at bounding box center [59, 79] width 93 height 8
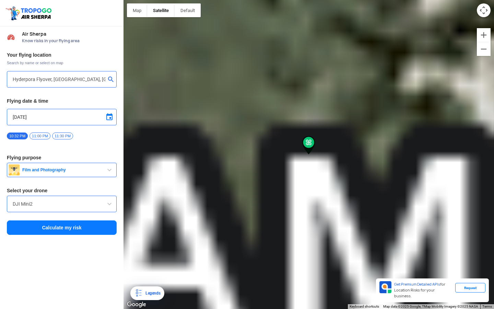
type input "[STREET_ADDRESS], [GEOGRAPHIC_DATA]"
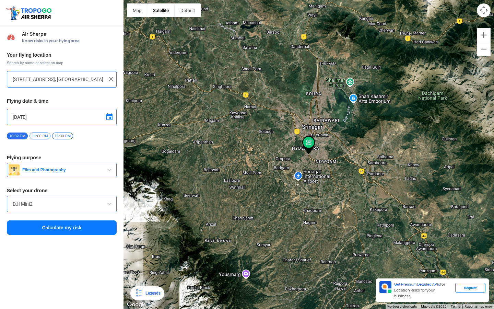
click at [82, 224] on button "Calculate my risk" at bounding box center [62, 227] width 110 height 14
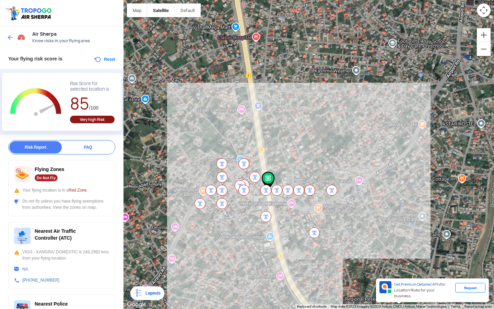
click at [12, 39] on img at bounding box center [10, 37] width 7 height 7
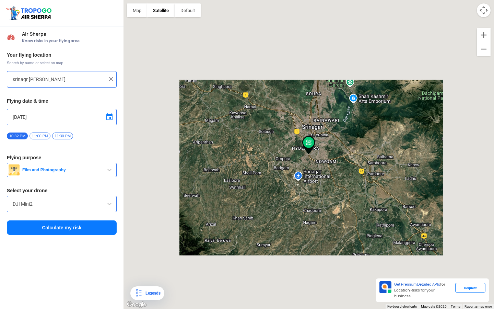
type input "[STREET_ADDRESS], [GEOGRAPHIC_DATA]"
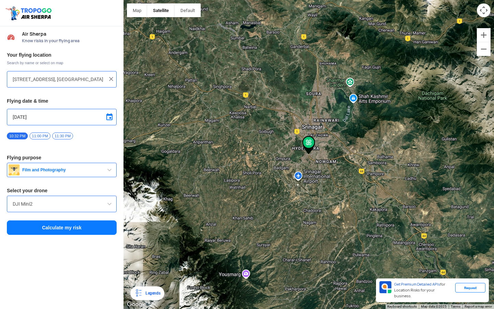
click at [113, 81] on img at bounding box center [111, 78] width 7 height 7
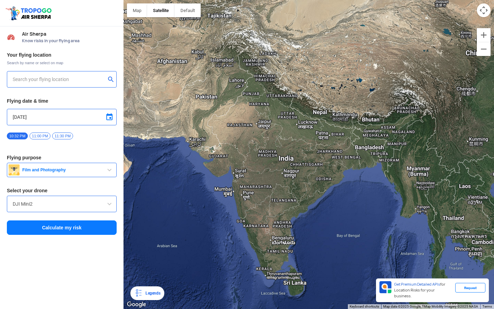
click at [62, 82] on input "text" at bounding box center [59, 79] width 93 height 8
type input "g"
paste input "34.114993, 74.663169"
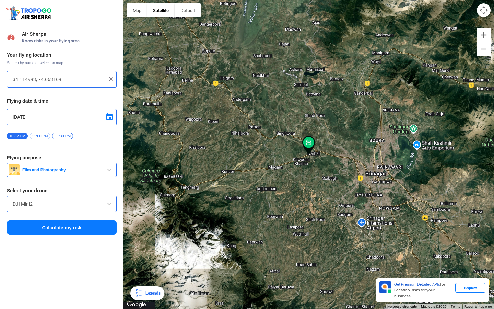
type input "[STREET_ADDRESS]"
click at [52, 229] on button "Calculate my risk" at bounding box center [62, 227] width 110 height 14
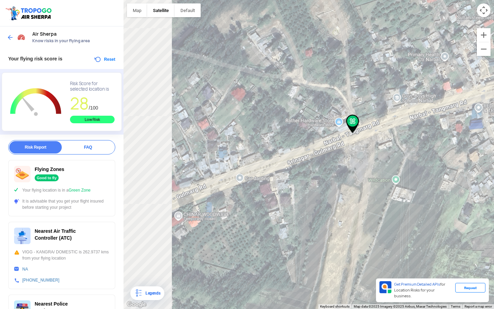
drag, startPoint x: 251, startPoint y: 121, endPoint x: 301, endPoint y: 139, distance: 52.8
click at [301, 139] on div at bounding box center [308, 154] width 370 height 309
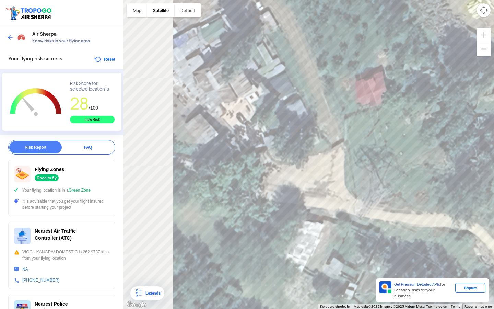
drag, startPoint x: 286, startPoint y: 57, endPoint x: 355, endPoint y: 50, distance: 69.3
click at [355, 50] on div at bounding box center [308, 154] width 370 height 309
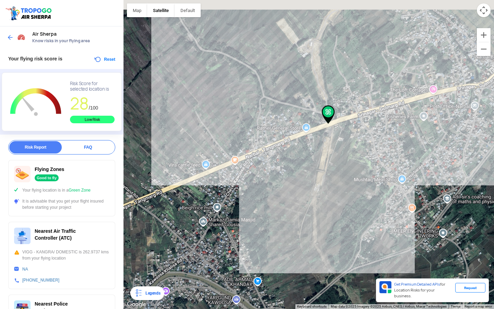
drag, startPoint x: 345, startPoint y: 84, endPoint x: 305, endPoint y: 119, distance: 53.0
click at [305, 119] on div at bounding box center [308, 154] width 370 height 309
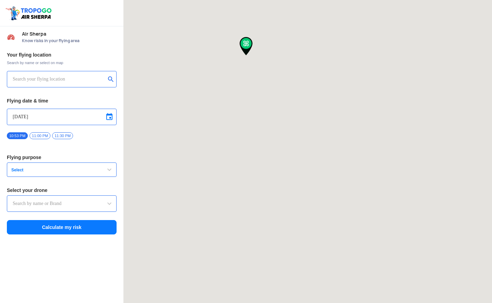
type input "Asteria A200"
type input "[STREET_ADDRESS], [GEOGRAPHIC_DATA], [GEOGRAPHIC_DATA], [GEOGRAPHIC_DATA], [GEO…"
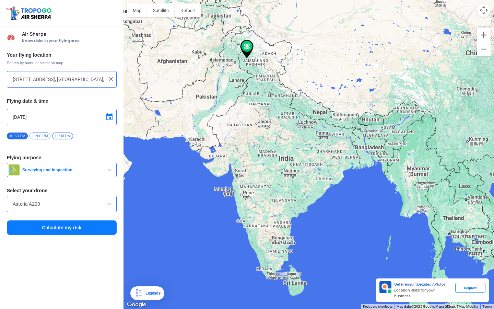
click at [108, 77] on img at bounding box center [111, 78] width 7 height 7
click at [61, 80] on input "text" at bounding box center [59, 79] width 93 height 8
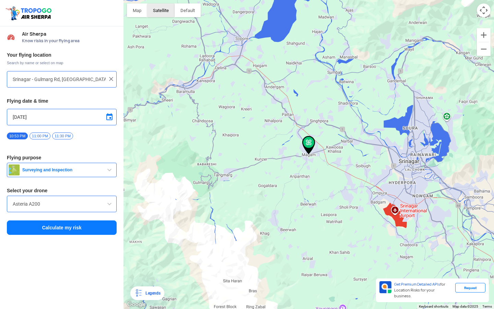
click at [153, 7] on button "Satellite" at bounding box center [160, 10] width 27 height 14
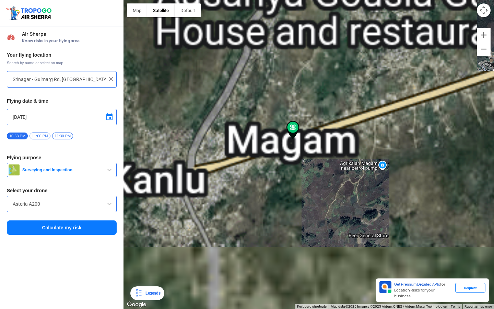
drag, startPoint x: 202, startPoint y: 210, endPoint x: 237, endPoint y: 149, distance: 69.9
click at [237, 149] on div at bounding box center [308, 154] width 370 height 309
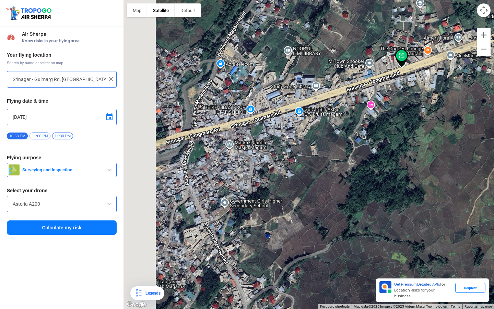
drag, startPoint x: 218, startPoint y: 140, endPoint x: 285, endPoint y: 140, distance: 66.2
click at [285, 140] on div at bounding box center [308, 154] width 370 height 309
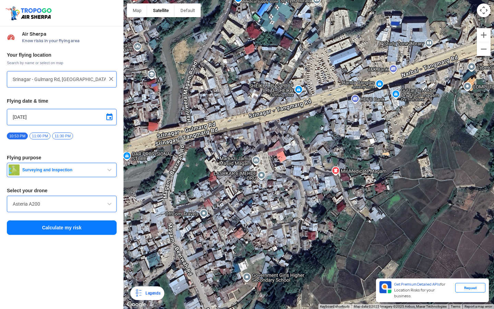
click at [203, 122] on div at bounding box center [308, 154] width 370 height 309
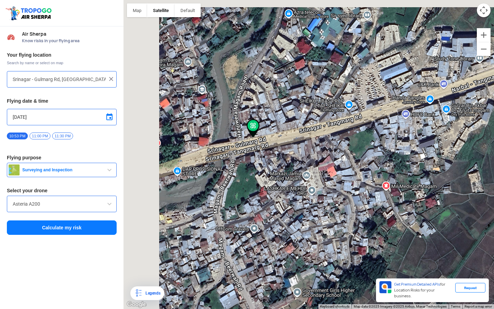
type input "near Main Branch J&K Bank, Magam, 193401"
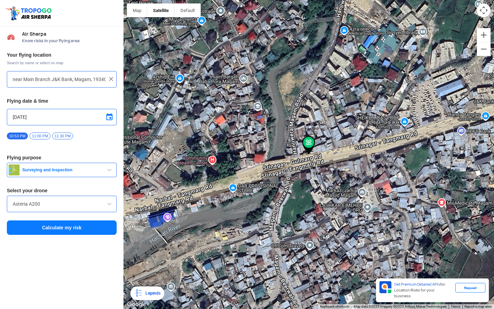
click at [295, 154] on div at bounding box center [308, 154] width 370 height 309
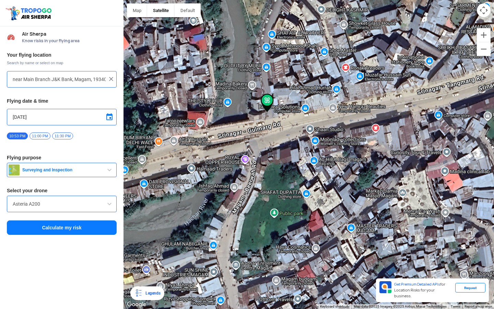
click at [292, 120] on div at bounding box center [308, 154] width 370 height 309
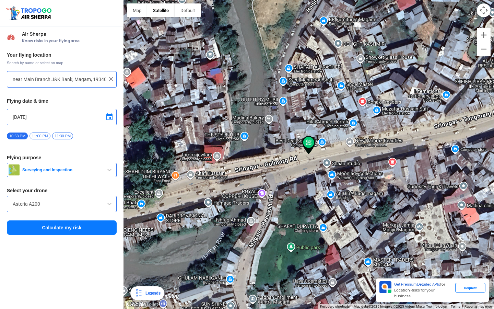
click at [93, 223] on button "Calculate my risk" at bounding box center [62, 227] width 110 height 14
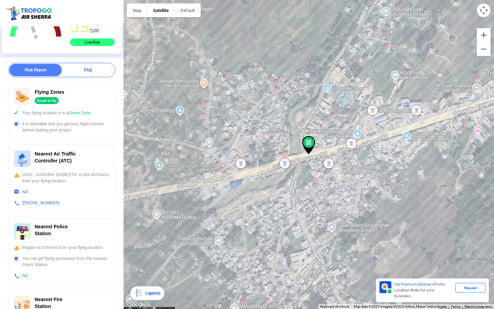
scroll to position [79, 0]
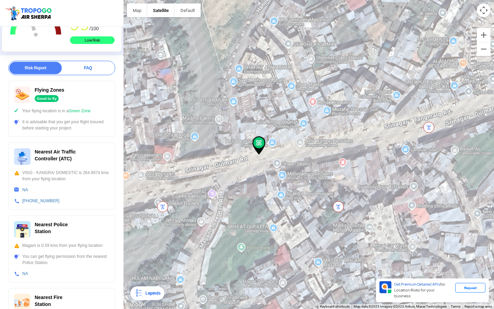
drag, startPoint x: 291, startPoint y: 147, endPoint x: 309, endPoint y: 139, distance: 19.9
click at [309, 139] on div at bounding box center [308, 154] width 370 height 309
click at [252, 132] on div at bounding box center [308, 154] width 370 height 309
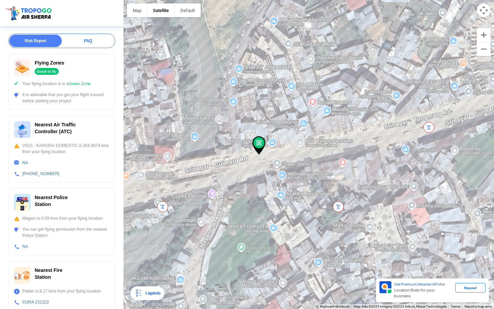
scroll to position [0, 0]
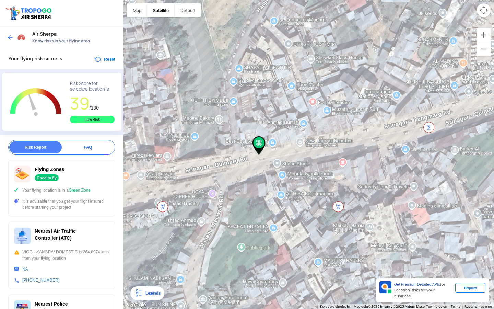
click at [106, 59] on button "Reset" at bounding box center [105, 59] width 22 height 8
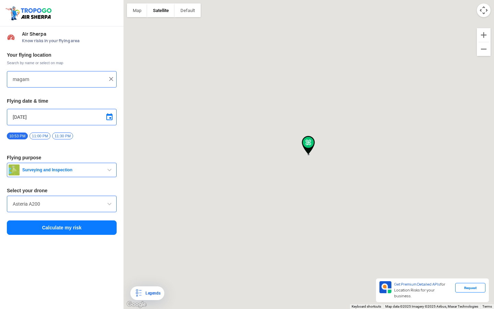
type input "near Main Branch J&K Bank, Magam, 193401"
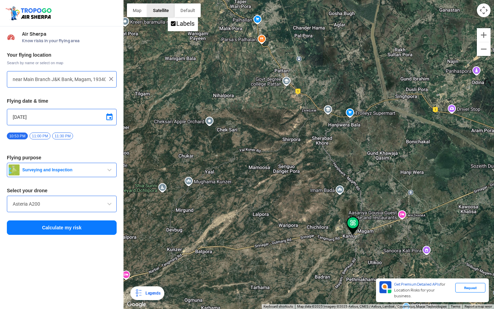
click at [163, 5] on button "Satellite" at bounding box center [160, 10] width 27 height 14
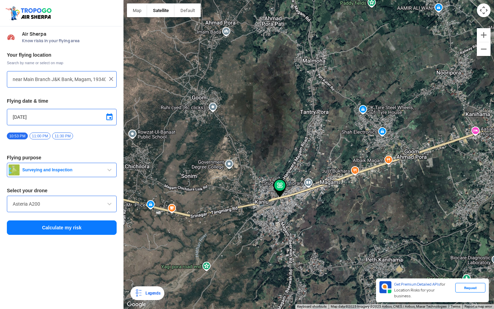
drag, startPoint x: 345, startPoint y: 247, endPoint x: 308, endPoint y: 192, distance: 66.2
click at [308, 192] on div at bounding box center [308, 154] width 370 height 309
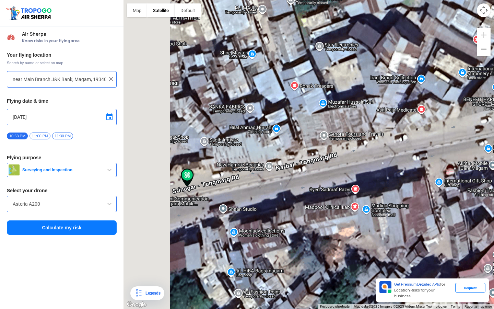
drag, startPoint x: 234, startPoint y: 214, endPoint x: 285, endPoint y: 216, distance: 50.8
click at [285, 215] on div at bounding box center [308, 154] width 370 height 309
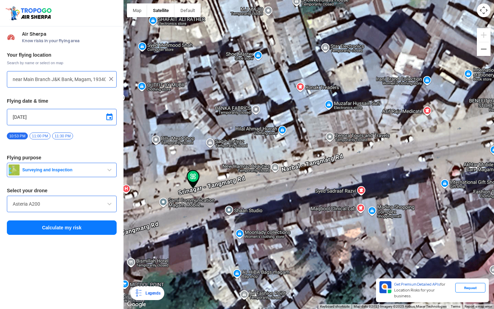
click at [188, 145] on div at bounding box center [308, 154] width 370 height 309
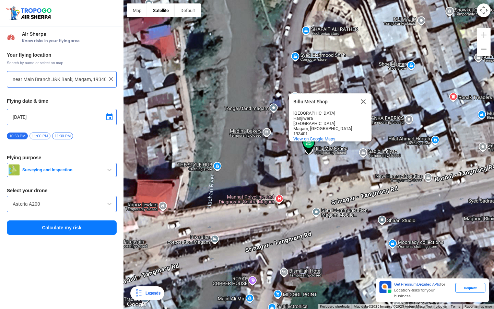
click at [331, 163] on div "Billu Meat Shop Billu Meat Shop Magam Police Station Hanjiwera Magam Road Magam…" at bounding box center [308, 154] width 370 height 309
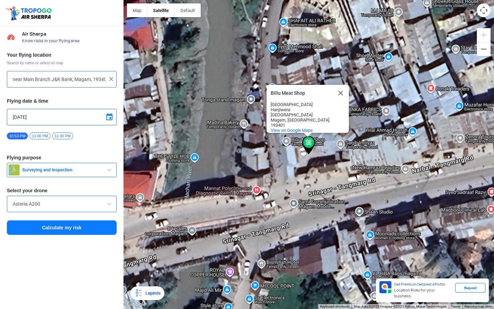
click at [39, 137] on span "11:00 PM" at bounding box center [39, 135] width 21 height 7
click at [39, 168] on span "Surveying and Inspection" at bounding box center [63, 169] width 86 height 5
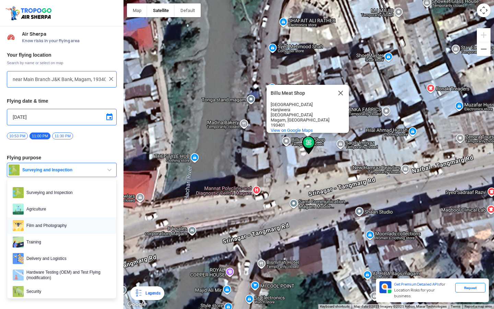
click at [47, 222] on span "Film and Photography" at bounding box center [67, 225] width 87 height 11
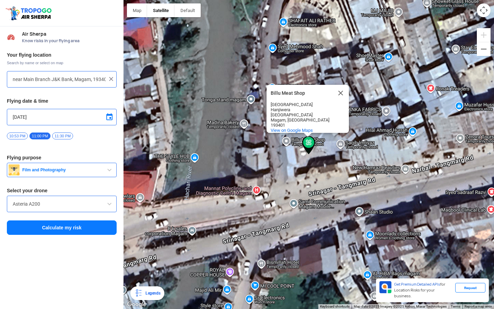
click at [39, 201] on input "Asteria A200" at bounding box center [62, 204] width 98 height 8
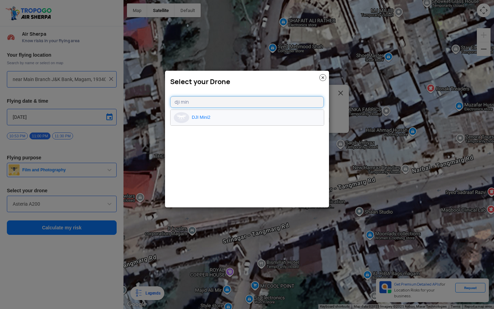
type input "dji min"
click at [223, 123] on li "DJI Mini2" at bounding box center [246, 117] width 153 height 15
type input "DJI Mini2"
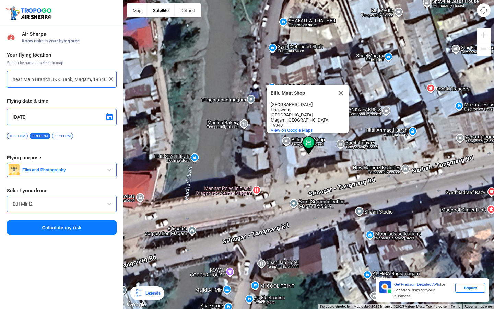
click at [50, 229] on button "Calculate my risk" at bounding box center [62, 227] width 110 height 14
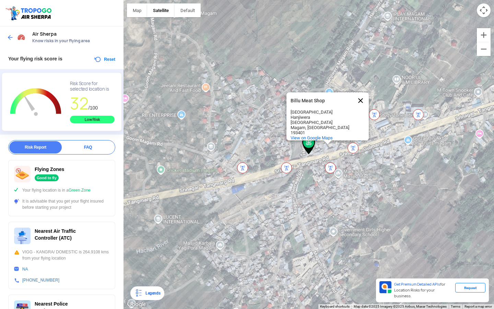
click at [362, 101] on button "Close" at bounding box center [360, 100] width 16 height 16
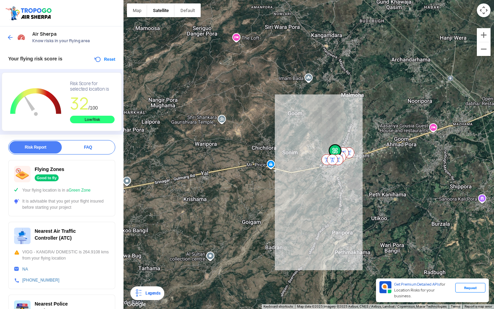
drag, startPoint x: 213, startPoint y: 171, endPoint x: 267, endPoint y: 171, distance: 54.9
click at [267, 171] on div at bounding box center [308, 154] width 370 height 309
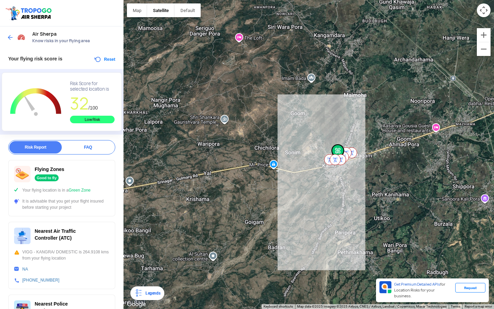
click at [247, 172] on div at bounding box center [308, 154] width 370 height 309
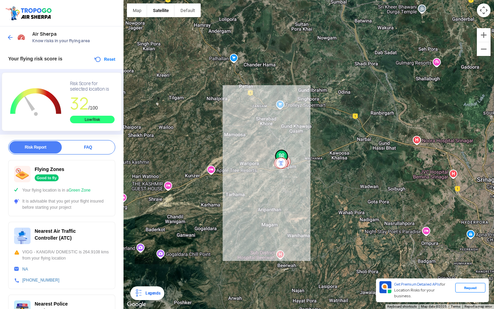
click at [240, 83] on div at bounding box center [308, 154] width 370 height 309
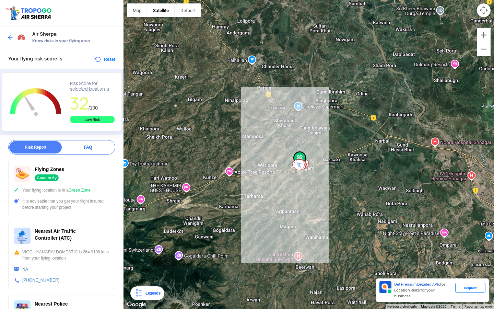
drag, startPoint x: 214, startPoint y: 98, endPoint x: 255, endPoint y: 111, distance: 43.2
click at [255, 111] on div at bounding box center [308, 154] width 370 height 309
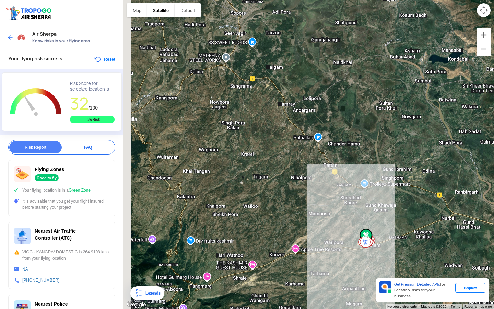
drag, startPoint x: 255, startPoint y: 111, endPoint x: 305, endPoint y: 188, distance: 91.7
click at [303, 185] on div at bounding box center [308, 154] width 370 height 309
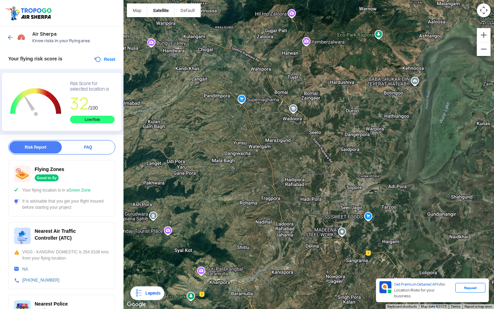
drag, startPoint x: 281, startPoint y: 164, endPoint x: 264, endPoint y: 144, distance: 25.7
click at [264, 144] on div at bounding box center [308, 154] width 370 height 309
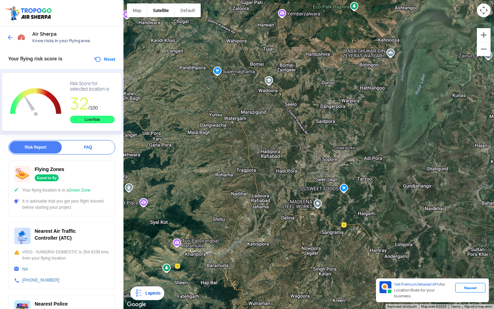
click at [364, 219] on div at bounding box center [308, 154] width 370 height 309
click at [168, 145] on div at bounding box center [308, 154] width 370 height 309
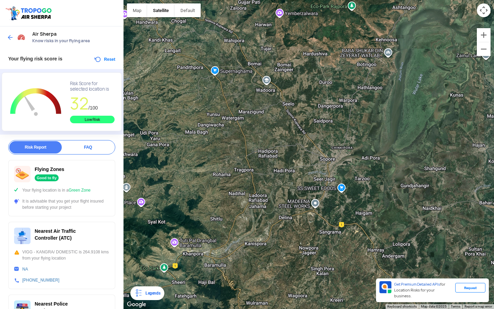
click at [9, 36] on img at bounding box center [10, 37] width 7 height 7
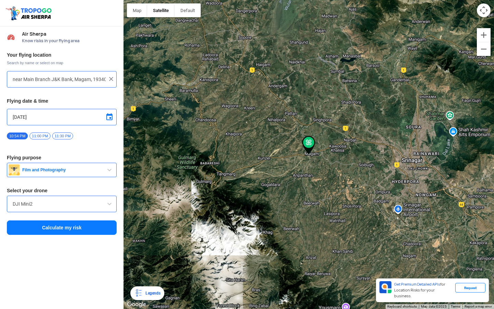
click at [260, 73] on div at bounding box center [308, 154] width 370 height 309
type input "Unnamed Road"
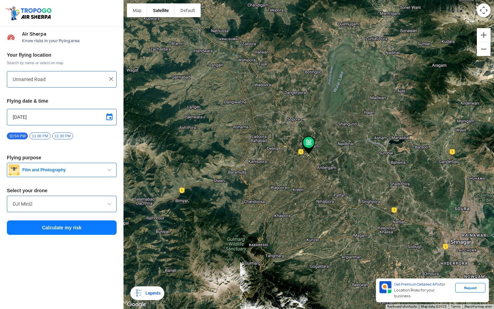
click at [315, 147] on div at bounding box center [308, 154] width 370 height 309
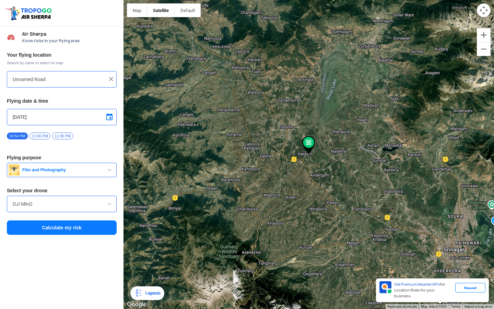
click at [300, 153] on div at bounding box center [308, 154] width 370 height 309
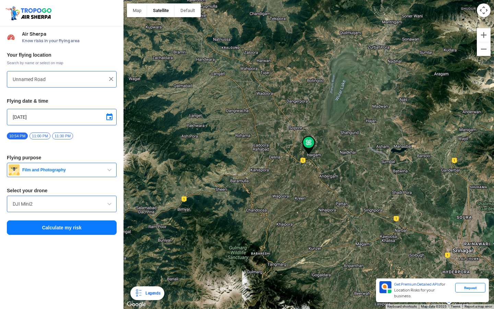
click at [69, 225] on button "Calculate my risk" at bounding box center [62, 227] width 110 height 14
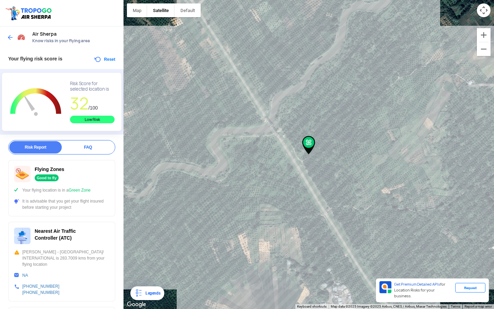
click at [9, 39] on img at bounding box center [10, 37] width 7 height 7
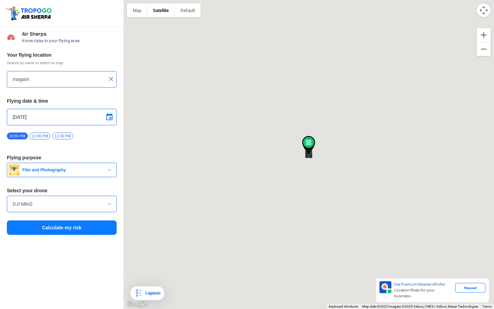
type input "Unnamed Road"
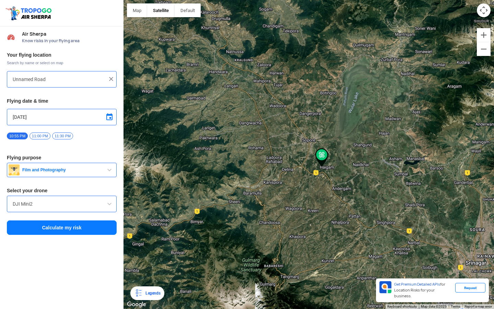
drag, startPoint x: 228, startPoint y: 136, endPoint x: 251, endPoint y: 172, distance: 42.5
click at [251, 169] on div at bounding box center [308, 154] width 370 height 309
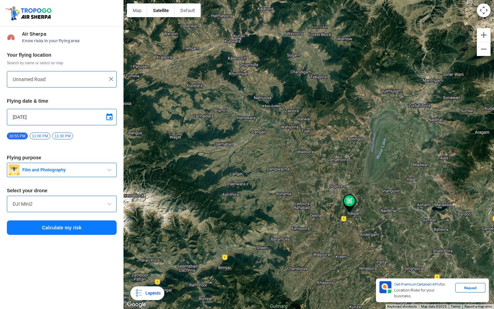
drag, startPoint x: 238, startPoint y: 141, endPoint x: 251, endPoint y: 151, distance: 16.9
click at [251, 151] on div at bounding box center [308, 154] width 370 height 309
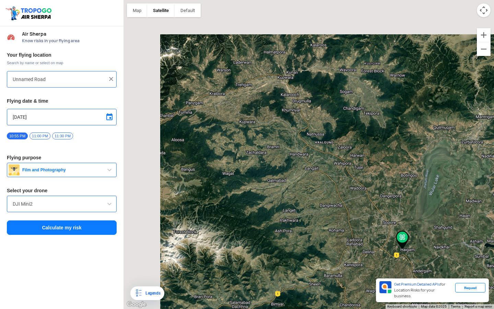
drag, startPoint x: 246, startPoint y: 126, endPoint x: 303, endPoint y: 166, distance: 69.0
click at [303, 166] on div at bounding box center [308, 154] width 370 height 309
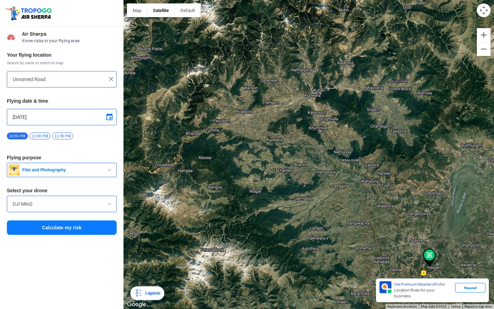
drag, startPoint x: 222, startPoint y: 125, endPoint x: 230, endPoint y: 122, distance: 8.6
click at [230, 122] on div at bounding box center [308, 154] width 370 height 309
click at [244, 116] on div at bounding box center [308, 154] width 370 height 309
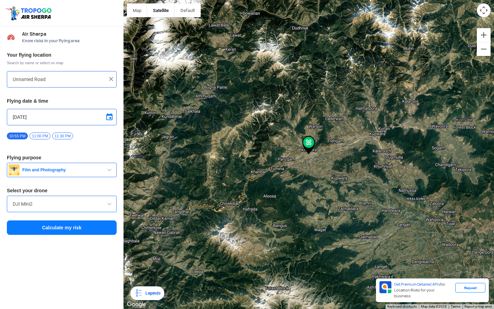
click at [59, 234] on button "Calculate my risk" at bounding box center [62, 227] width 110 height 14
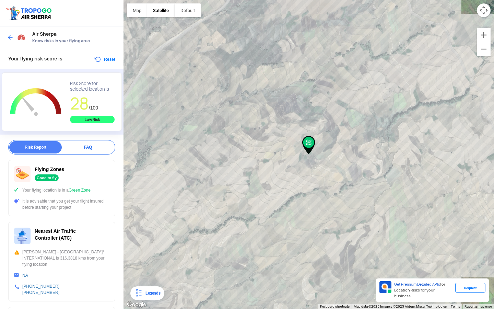
click at [9, 37] on img at bounding box center [10, 37] width 7 height 7
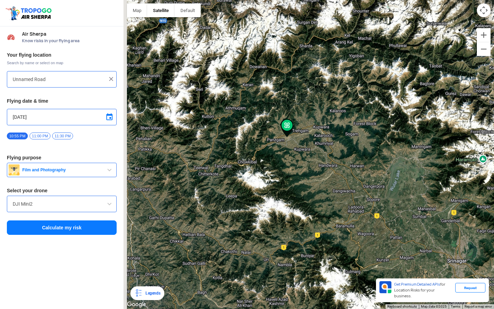
drag, startPoint x: 177, startPoint y: 119, endPoint x: 252, endPoint y: 126, distance: 75.1
click at [252, 126] on div at bounding box center [308, 154] width 370 height 309
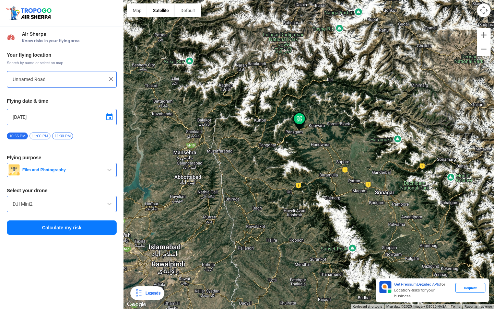
drag, startPoint x: 190, startPoint y: 116, endPoint x: 255, endPoint y: 118, distance: 64.5
click at [255, 118] on div at bounding box center [308, 154] width 370 height 309
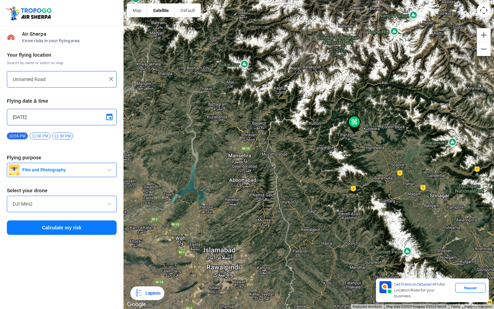
click at [260, 124] on div at bounding box center [308, 154] width 370 height 309
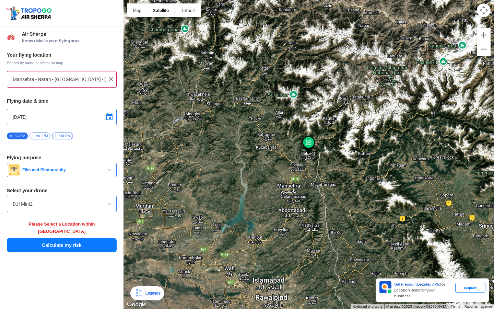
click at [84, 240] on button "Calculate my risk" at bounding box center [62, 245] width 110 height 14
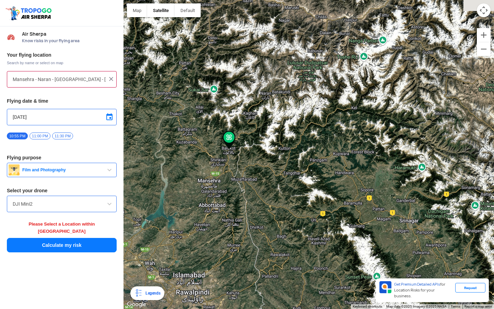
drag, startPoint x: 340, startPoint y: 205, endPoint x: 229, endPoint y: 178, distance: 113.8
click at [230, 178] on div at bounding box center [308, 154] width 370 height 309
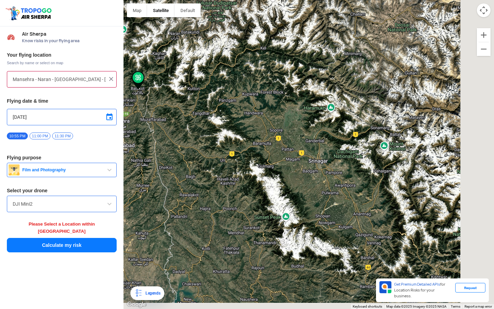
click at [271, 153] on div at bounding box center [308, 154] width 370 height 309
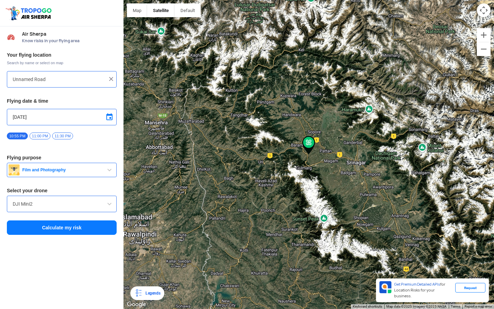
click at [334, 166] on div at bounding box center [308, 154] width 370 height 309
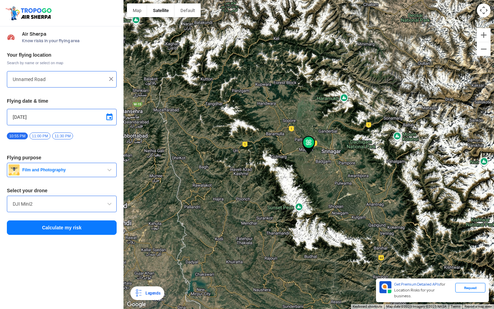
drag, startPoint x: 318, startPoint y: 169, endPoint x: 314, endPoint y: 211, distance: 41.7
click at [314, 209] on div at bounding box center [308, 154] width 370 height 309
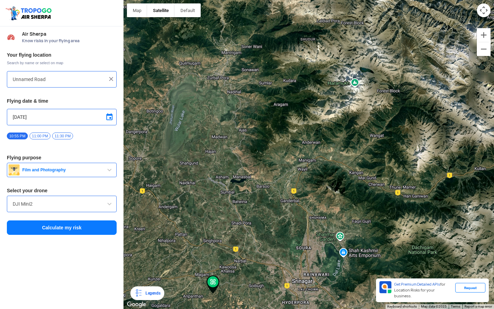
drag, startPoint x: 310, startPoint y: 205, endPoint x: 250, endPoint y: 162, distance: 73.5
click at [250, 162] on div at bounding box center [308, 154] width 370 height 309
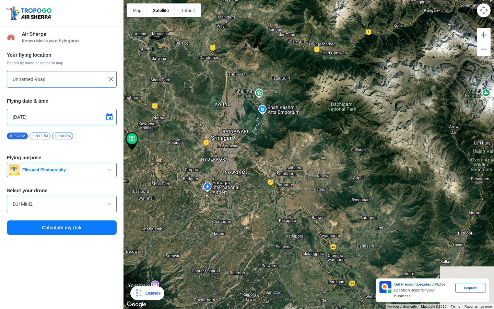
drag, startPoint x: 202, startPoint y: 233, endPoint x: 216, endPoint y: 164, distance: 71.1
click at [216, 164] on div at bounding box center [308, 154] width 370 height 309
click at [243, 155] on div at bounding box center [308, 154] width 370 height 309
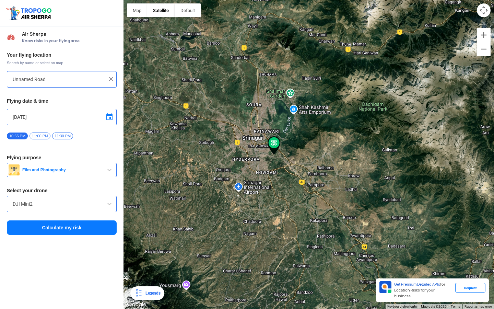
type input "Padshahi Bagh, Gandabal, Srinagar, 191101"
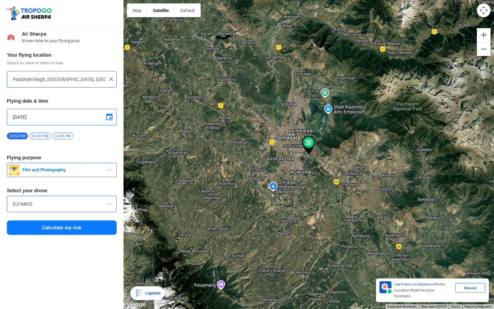
click at [105, 230] on button "Calculate my risk" at bounding box center [62, 227] width 110 height 14
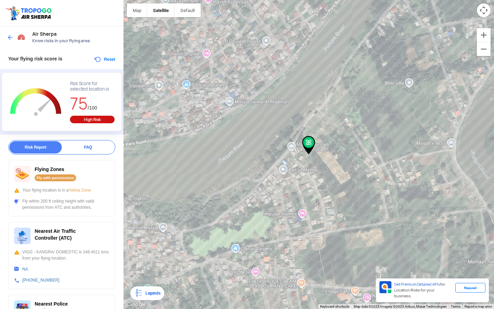
click at [11, 38] on img at bounding box center [10, 37] width 7 height 7
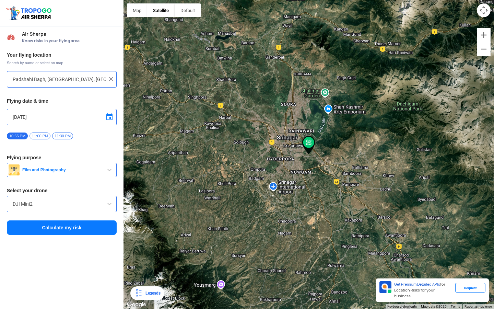
click at [287, 121] on div at bounding box center [308, 154] width 370 height 309
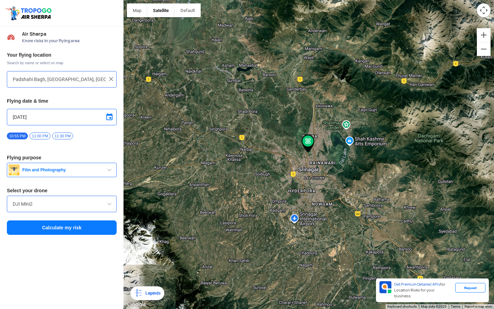
type input "Srinagar, Jammu and Kashmir"
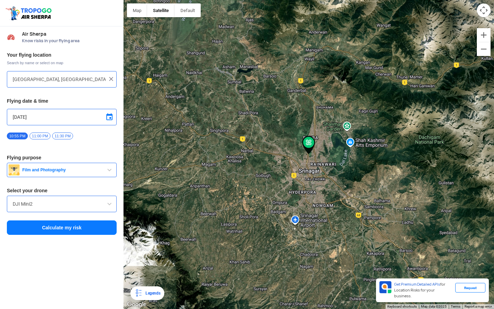
click at [69, 224] on button "Calculate my risk" at bounding box center [62, 227] width 110 height 14
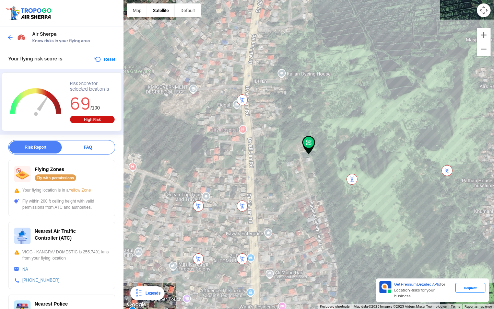
click at [11, 38] on img at bounding box center [10, 37] width 7 height 7
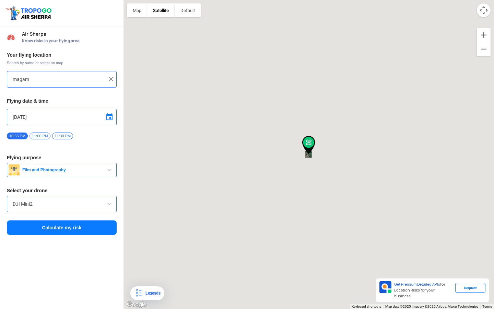
type input "Srinagar, Jammu and Kashmir"
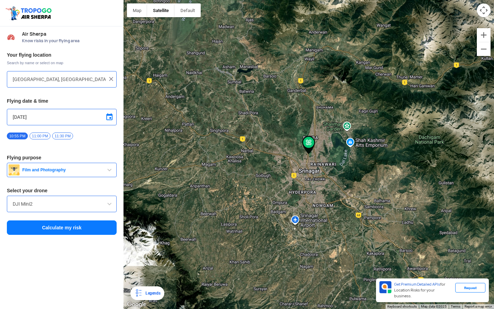
click at [62, 225] on button "Calculate my risk" at bounding box center [62, 227] width 110 height 14
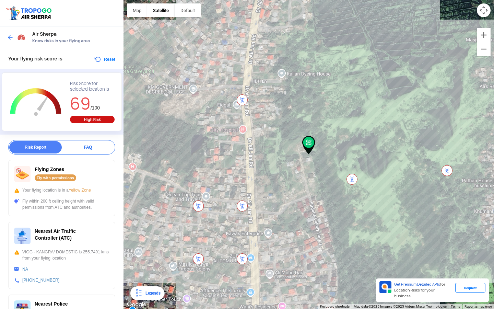
click at [8, 38] on img at bounding box center [10, 37] width 7 height 7
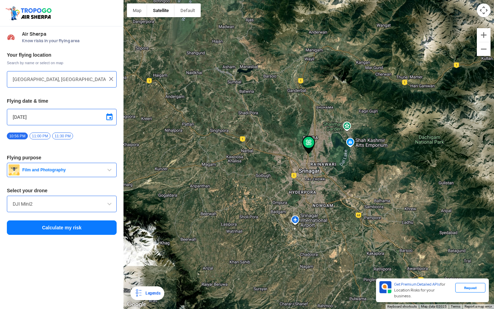
click at [219, 136] on div at bounding box center [308, 154] width 370 height 309
type input "Badran, 193121"
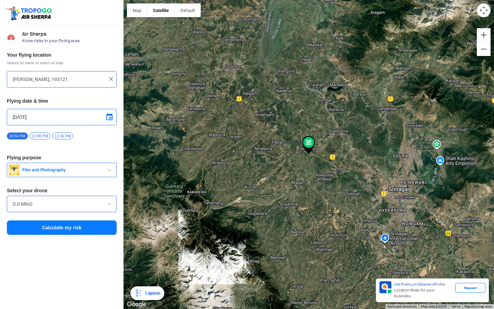
click at [55, 226] on button "Calculate my risk" at bounding box center [62, 227] width 110 height 14
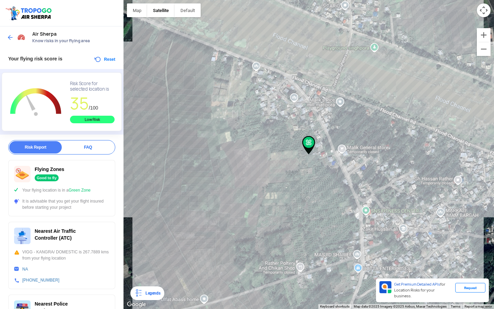
click at [8, 42] on div at bounding box center [17, 37] width 20 height 12
click at [8, 36] on img at bounding box center [10, 37] width 7 height 7
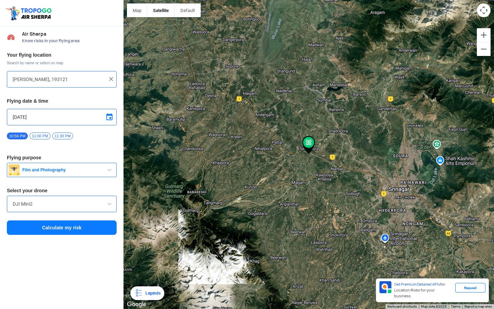
click at [298, 182] on div at bounding box center [308, 154] width 370 height 309
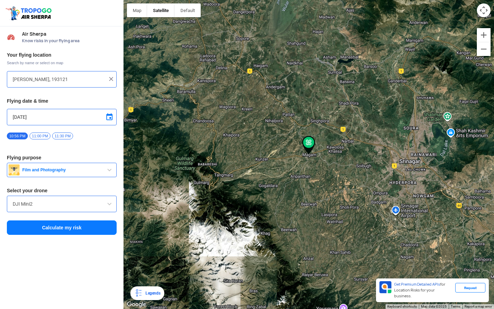
type input "City Mir Haziq Complex, near Store99, Badran, Jammu and Kashmir 193401"
click at [63, 222] on button "Calculate my risk" at bounding box center [62, 227] width 110 height 14
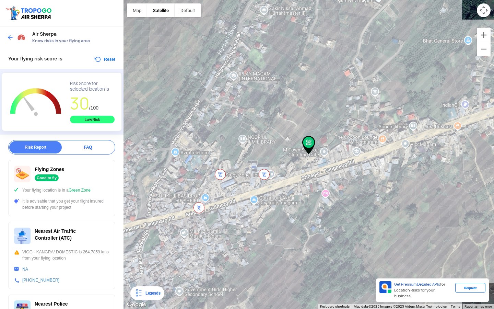
click at [9, 35] on img at bounding box center [10, 37] width 7 height 7
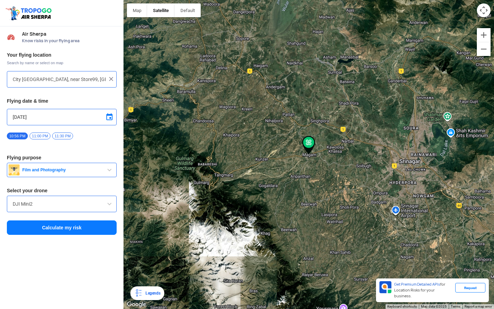
click at [283, 138] on div at bounding box center [308, 154] width 370 height 309
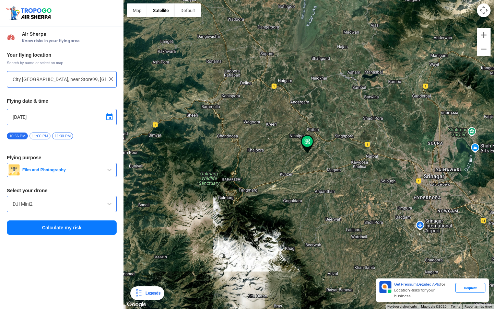
type input "Mamoosa, 193121"
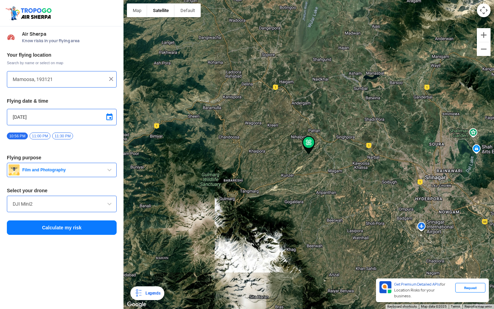
click at [54, 225] on button "Calculate my risk" at bounding box center [62, 227] width 110 height 14
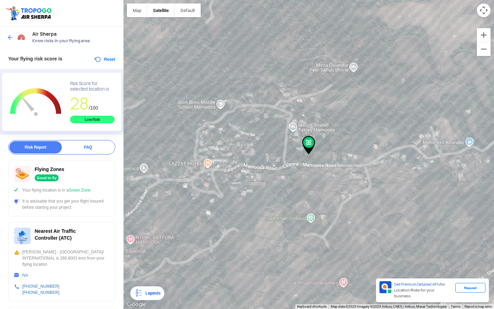
click at [9, 39] on img at bounding box center [10, 37] width 7 height 7
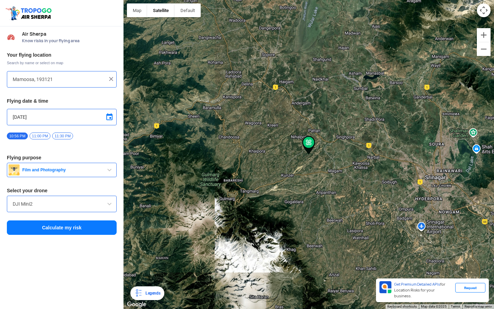
click at [258, 163] on div at bounding box center [308, 154] width 370 height 309
type input "Unnamed Road"
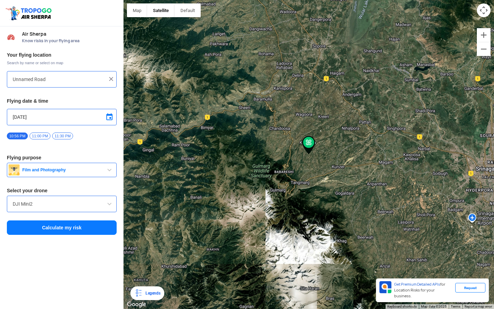
click at [45, 231] on button "Calculate my risk" at bounding box center [62, 227] width 110 height 14
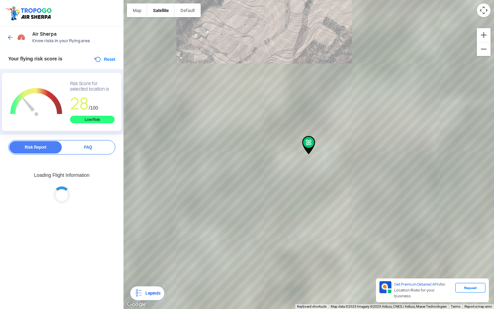
click at [10, 33] on div at bounding box center [17, 37] width 20 height 12
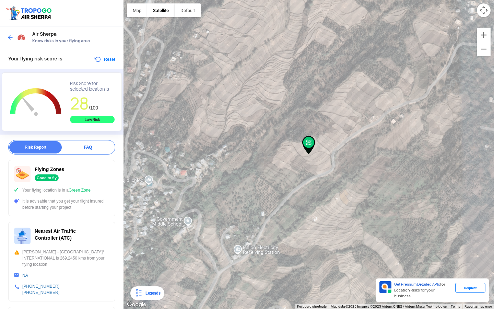
click at [13, 34] on img at bounding box center [10, 37] width 7 height 7
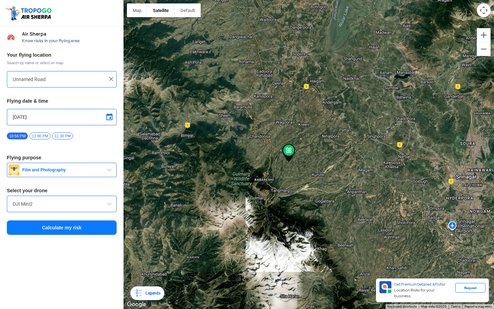
drag, startPoint x: 355, startPoint y: 162, endPoint x: 298, endPoint y: 189, distance: 62.1
click at [298, 189] on div at bounding box center [308, 154] width 370 height 309
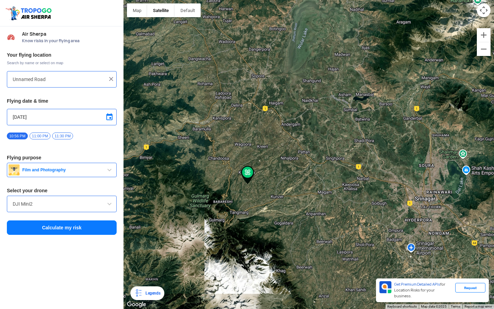
click at [293, 152] on div at bounding box center [308, 154] width 370 height 309
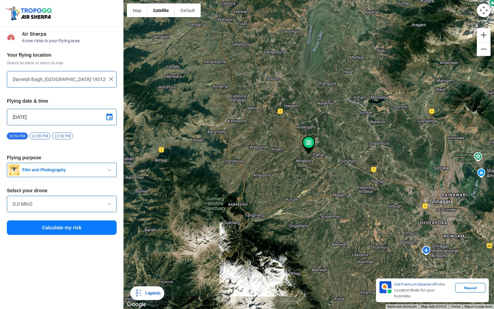
click at [294, 110] on div at bounding box center [308, 154] width 370 height 309
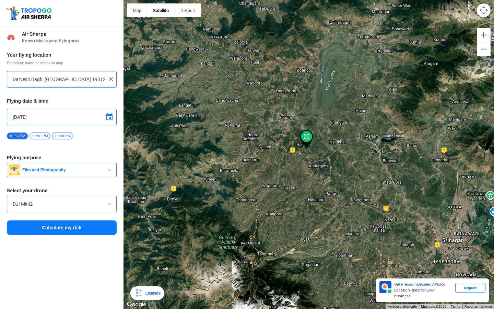
type input "Unnamed Road"
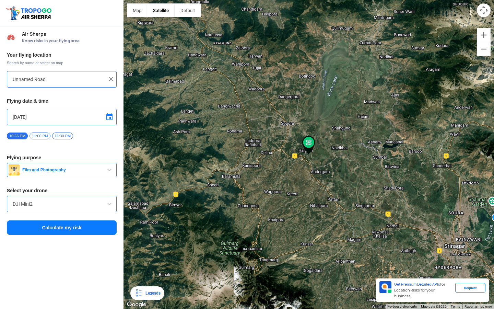
click at [313, 147] on img at bounding box center [308, 145] width 13 height 19
click at [305, 151] on img at bounding box center [308, 145] width 13 height 19
click at [302, 155] on div at bounding box center [308, 154] width 370 height 309
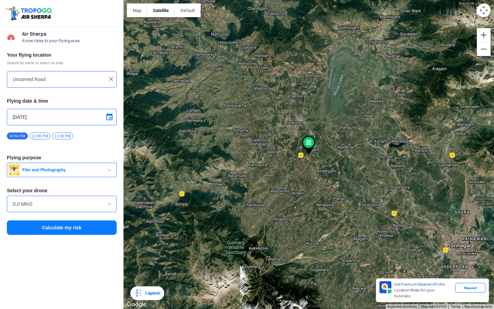
click at [63, 228] on button "Calculate my risk" at bounding box center [62, 227] width 110 height 14
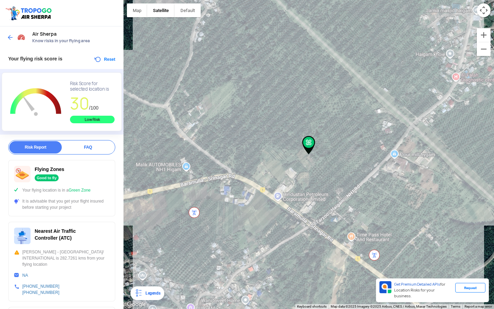
click at [12, 38] on img at bounding box center [10, 37] width 7 height 7
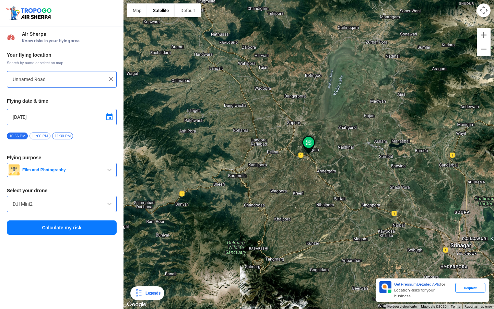
click at [313, 153] on img at bounding box center [308, 145] width 13 height 19
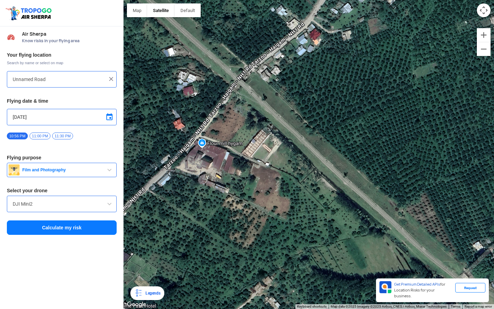
click at [266, 153] on div at bounding box center [308, 154] width 370 height 309
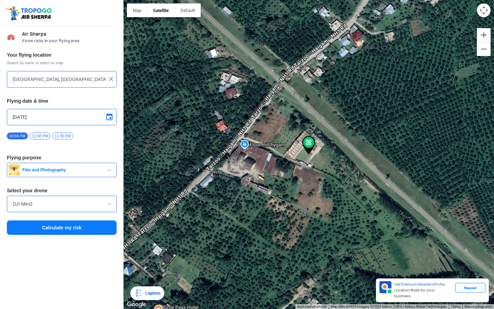
click at [296, 146] on div at bounding box center [308, 154] width 370 height 309
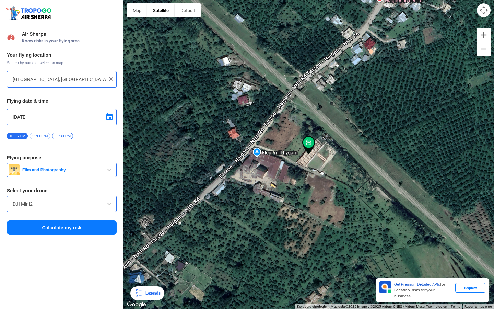
click at [311, 156] on div at bounding box center [308, 154] width 370 height 309
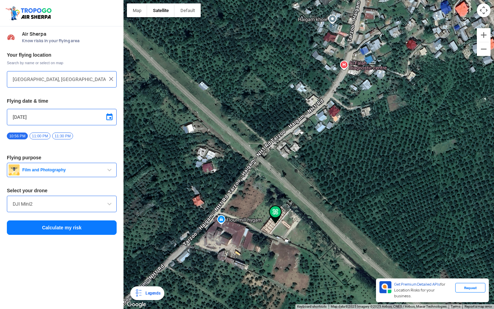
drag, startPoint x: 317, startPoint y: 139, endPoint x: 268, endPoint y: 225, distance: 99.8
click at [268, 222] on div at bounding box center [308, 154] width 370 height 309
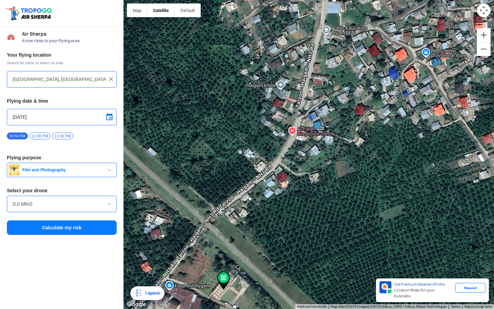
drag, startPoint x: 316, startPoint y: 159, endPoint x: 280, endPoint y: 214, distance: 66.2
click at [280, 214] on div at bounding box center [308, 154] width 370 height 309
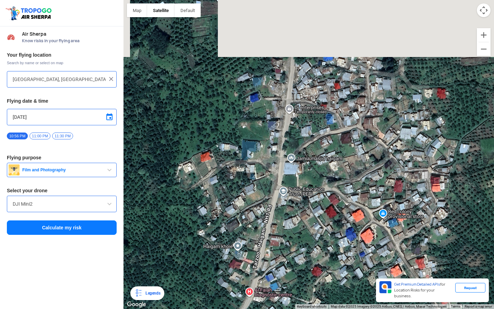
drag, startPoint x: 311, startPoint y: 104, endPoint x: 296, endPoint y: 270, distance: 167.0
click at [295, 267] on div at bounding box center [308, 154] width 370 height 309
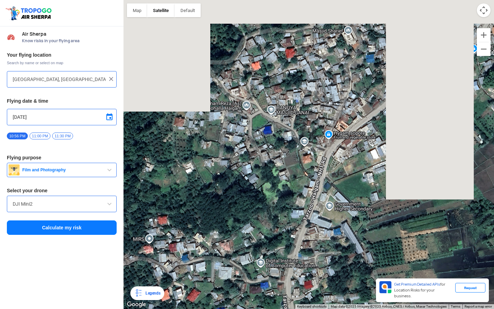
drag, startPoint x: 293, startPoint y: 226, endPoint x: 292, endPoint y: 192, distance: 34.6
click at [292, 192] on div at bounding box center [308, 154] width 370 height 309
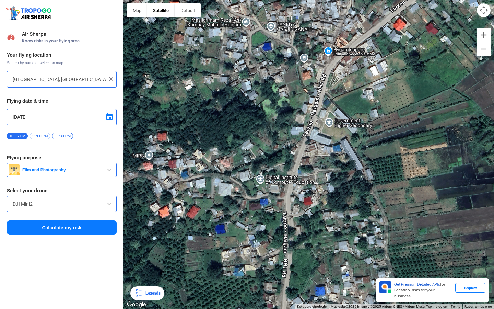
drag, startPoint x: 278, startPoint y: 249, endPoint x: 277, endPoint y: 245, distance: 4.1
click at [277, 245] on div at bounding box center [308, 154] width 370 height 309
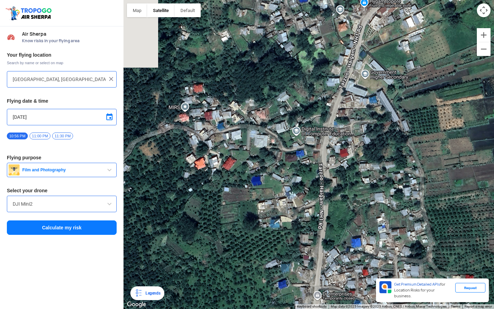
drag, startPoint x: 277, startPoint y: 245, endPoint x: 314, endPoint y: 195, distance: 61.5
click at [314, 195] on div at bounding box center [308, 154] width 370 height 309
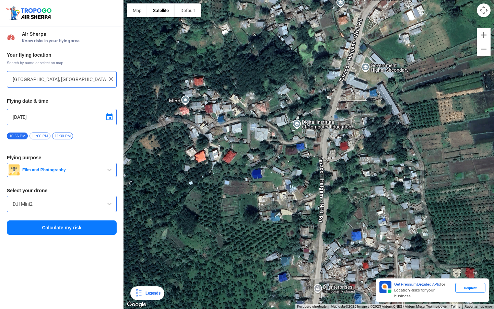
drag, startPoint x: 307, startPoint y: 202, endPoint x: 307, endPoint y: 194, distance: 8.6
click at [307, 194] on div at bounding box center [308, 154] width 370 height 309
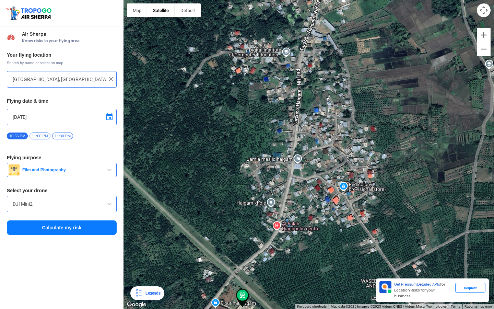
drag, startPoint x: 315, startPoint y: 211, endPoint x: 307, endPoint y: 134, distance: 77.2
click at [307, 134] on div at bounding box center [308, 154] width 370 height 309
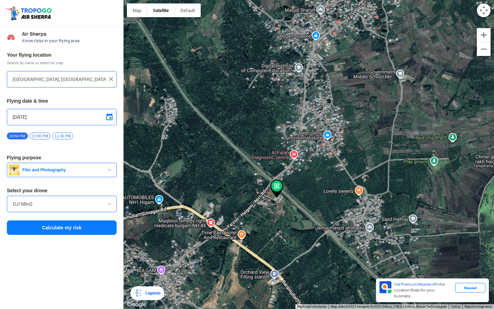
drag, startPoint x: 287, startPoint y: 202, endPoint x: 291, endPoint y: 188, distance: 15.0
click at [291, 188] on div at bounding box center [308, 154] width 370 height 309
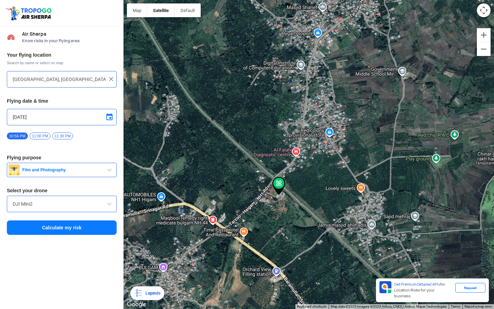
drag, startPoint x: 291, startPoint y: 188, endPoint x: 293, endPoint y: 184, distance: 4.5
click at [293, 184] on div at bounding box center [308, 154] width 370 height 309
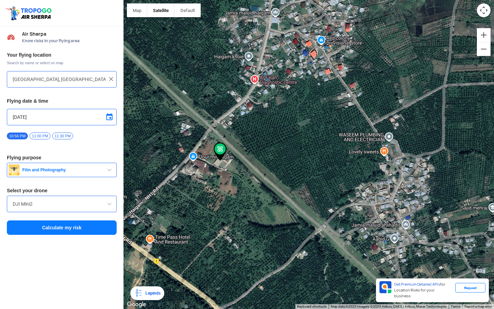
drag, startPoint x: 293, startPoint y: 184, endPoint x: 244, endPoint y: 136, distance: 69.1
click at [244, 136] on div at bounding box center [308, 154] width 370 height 309
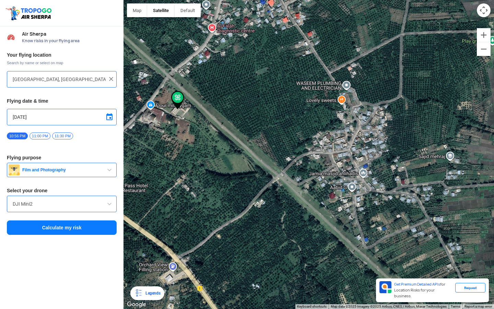
drag, startPoint x: 292, startPoint y: 177, endPoint x: 254, endPoint y: 134, distance: 57.8
click at [254, 134] on div at bounding box center [308, 154] width 370 height 309
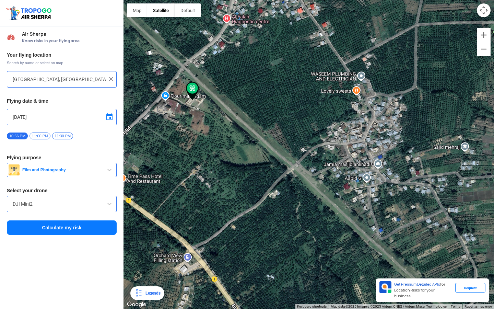
drag, startPoint x: 213, startPoint y: 162, endPoint x: 254, endPoint y: 162, distance: 41.1
click at [254, 162] on div at bounding box center [308, 154] width 370 height 309
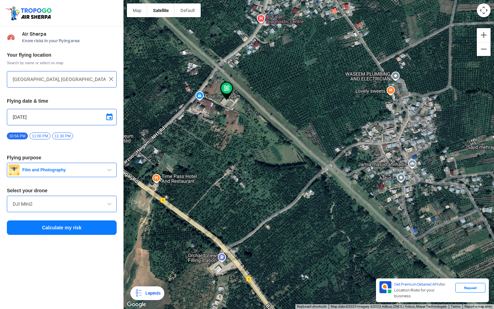
drag, startPoint x: 254, startPoint y: 162, endPoint x: 286, endPoint y: 162, distance: 31.2
click at [286, 162] on div at bounding box center [308, 154] width 370 height 309
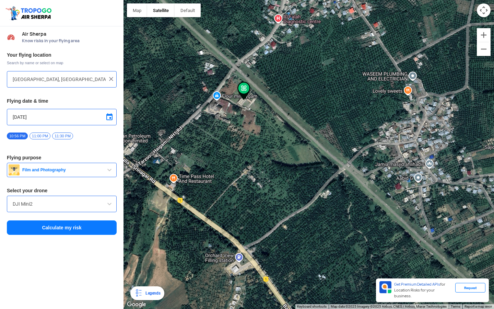
drag, startPoint x: 286, startPoint y: 162, endPoint x: 338, endPoint y: 162, distance: 52.1
click at [338, 162] on div at bounding box center [308, 154] width 370 height 309
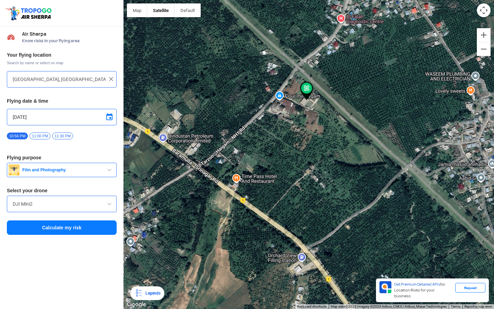
drag, startPoint x: 265, startPoint y: 148, endPoint x: 293, endPoint y: 148, distance: 27.8
click at [293, 148] on div at bounding box center [308, 154] width 370 height 309
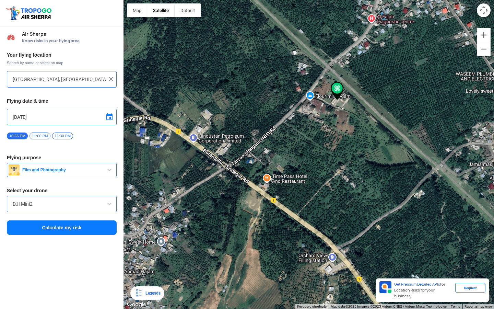
drag, startPoint x: 209, startPoint y: 153, endPoint x: 225, endPoint y: 153, distance: 16.1
click at [225, 153] on div at bounding box center [308, 154] width 370 height 309
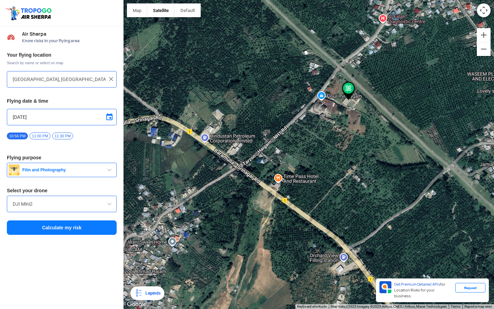
drag, startPoint x: 225, startPoint y: 153, endPoint x: 238, endPoint y: 153, distance: 12.7
click at [238, 153] on div at bounding box center [308, 154] width 370 height 309
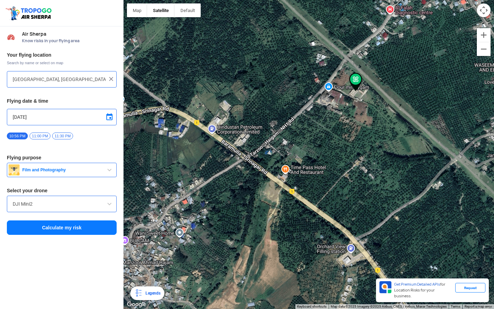
drag, startPoint x: 200, startPoint y: 182, endPoint x: 216, endPoint y: 166, distance: 22.6
click at [214, 166] on div at bounding box center [308, 154] width 370 height 309
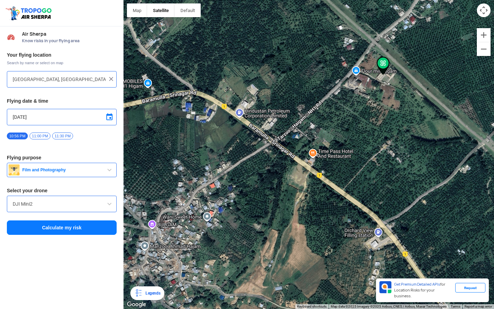
drag, startPoint x: 180, startPoint y: 186, endPoint x: 201, endPoint y: 177, distance: 22.3
click at [201, 177] on div at bounding box center [308, 154] width 370 height 309
click at [154, 239] on div at bounding box center [308, 154] width 370 height 309
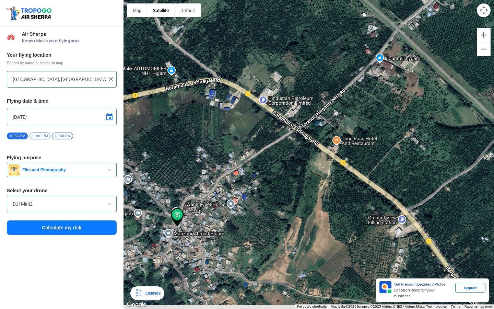
type input "Jammu & Kashmir 193201"
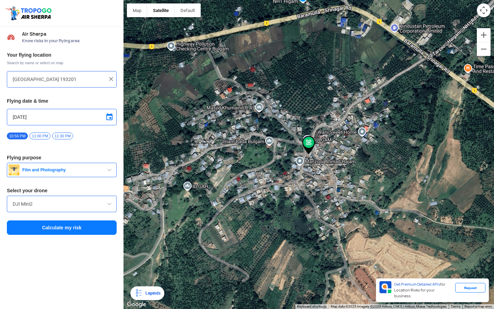
click at [82, 227] on button "Calculate my risk" at bounding box center [62, 227] width 110 height 14
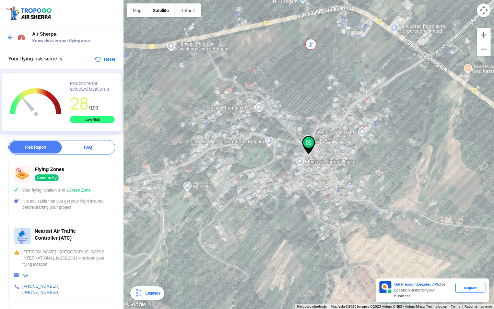
click at [9, 41] on div at bounding box center [17, 37] width 20 height 12
click at [7, 38] on img at bounding box center [10, 37] width 7 height 7
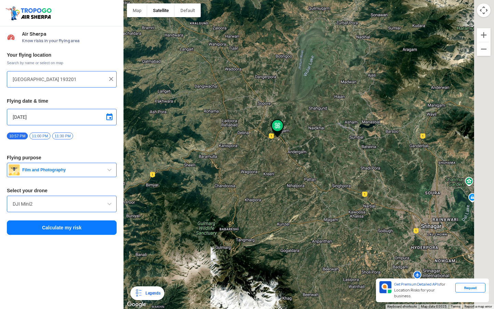
drag, startPoint x: 332, startPoint y: 173, endPoint x: 267, endPoint y: 116, distance: 85.5
click at [267, 116] on div at bounding box center [308, 154] width 370 height 309
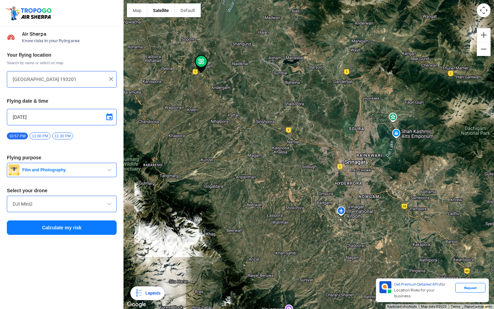
drag, startPoint x: 320, startPoint y: 151, endPoint x: 281, endPoint y: 133, distance: 43.3
click at [281, 133] on div at bounding box center [308, 154] width 370 height 309
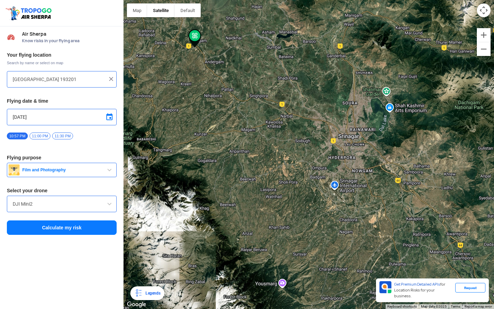
drag, startPoint x: 287, startPoint y: 187, endPoint x: 289, endPoint y: 165, distance: 22.3
click at [289, 165] on div at bounding box center [308, 154] width 370 height 309
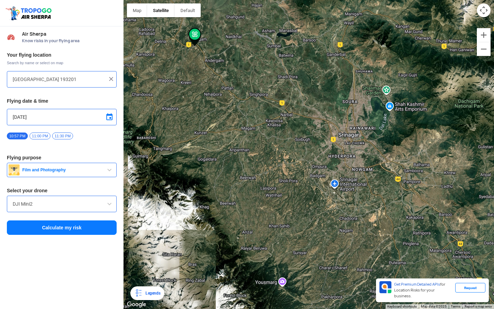
click at [273, 204] on div at bounding box center [308, 154] width 370 height 309
type input "Unnamed Road"
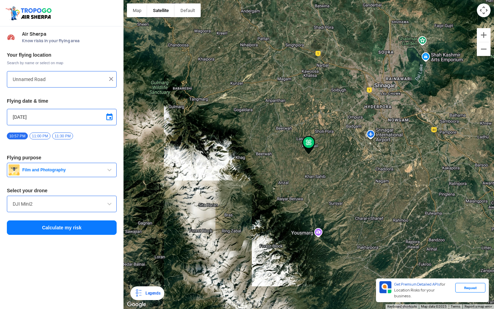
click at [61, 229] on button "Calculate my risk" at bounding box center [62, 227] width 110 height 14
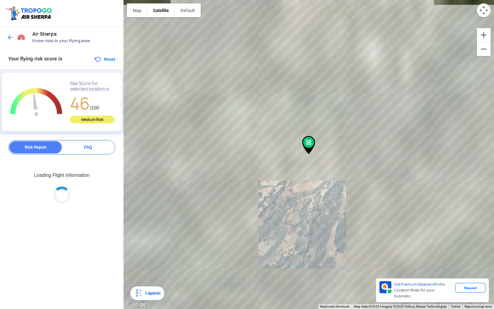
click at [12, 38] on img at bounding box center [10, 37] width 7 height 7
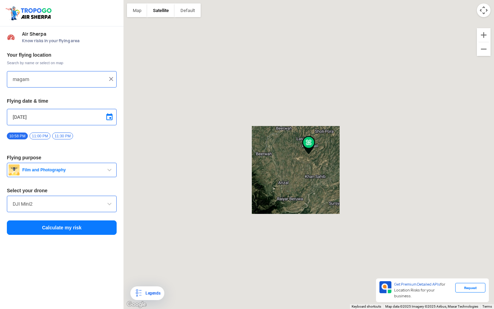
type input "Unnamed Road"
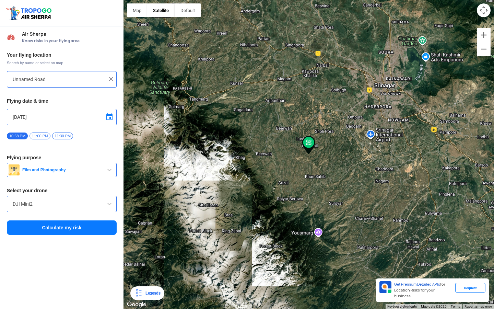
click at [373, 144] on div at bounding box center [308, 154] width 370 height 309
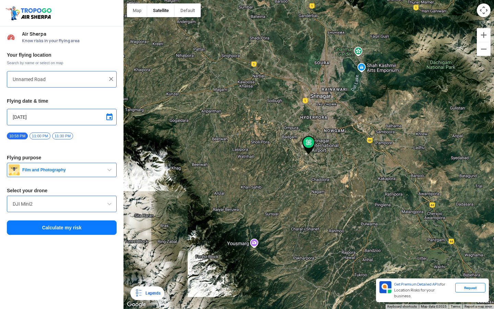
click at [58, 232] on button "Calculate my risk" at bounding box center [62, 227] width 110 height 14
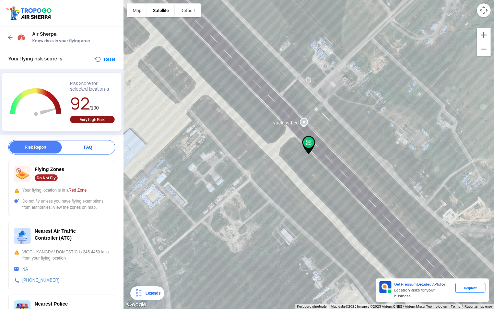
click at [9, 38] on img at bounding box center [10, 37] width 7 height 7
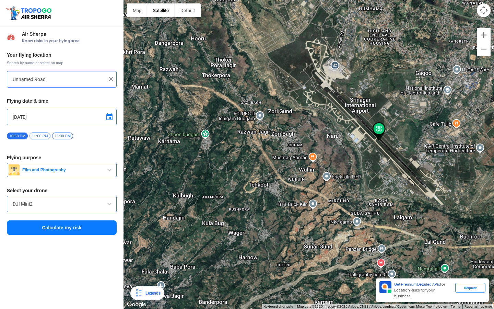
click at [327, 79] on div at bounding box center [308, 154] width 370 height 309
type input "Badgam, Jammu and Kashmir"
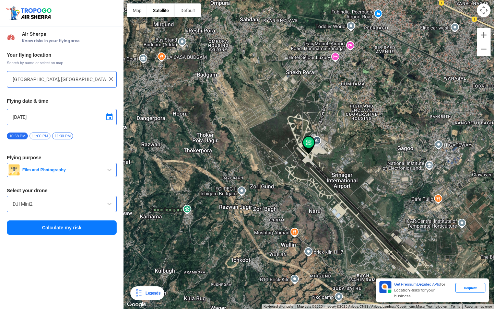
click at [92, 236] on div "Your flying location Search by name or select on map Badgam, Jammu and Kashmir …" at bounding box center [61, 143] width 123 height 190
click at [83, 230] on button "Calculate my risk" at bounding box center [62, 227] width 110 height 14
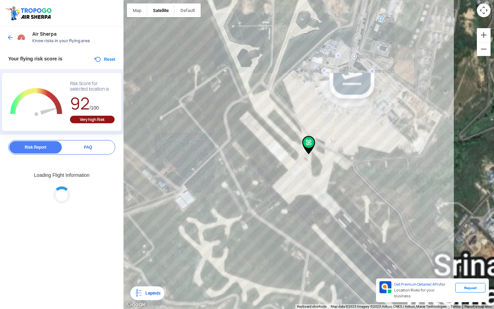
click at [9, 38] on img at bounding box center [10, 37] width 7 height 7
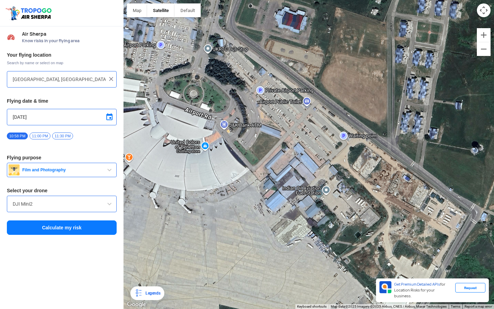
drag, startPoint x: 264, startPoint y: 232, endPoint x: 290, endPoint y: 195, distance: 45.6
click at [290, 195] on div at bounding box center [308, 154] width 370 height 309
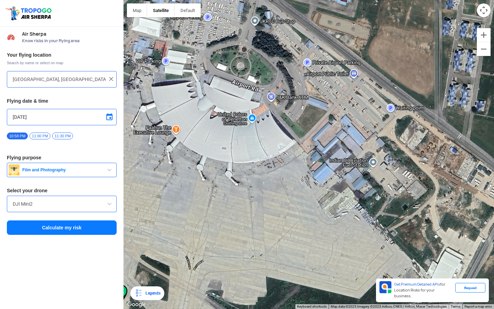
drag, startPoint x: 290, startPoint y: 195, endPoint x: 314, endPoint y: 181, distance: 27.5
click at [314, 181] on div at bounding box center [308, 154] width 370 height 309
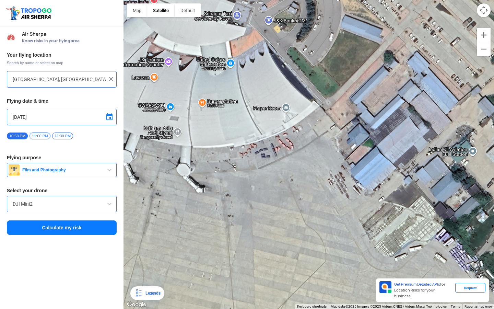
drag, startPoint x: 269, startPoint y: 190, endPoint x: 332, endPoint y: 183, distance: 63.4
click at [332, 183] on div at bounding box center [308, 154] width 370 height 309
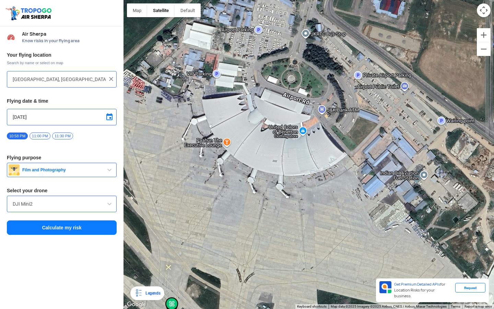
drag, startPoint x: 349, startPoint y: 95, endPoint x: 351, endPoint y: 112, distance: 17.0
click at [351, 112] on div at bounding box center [308, 154] width 370 height 309
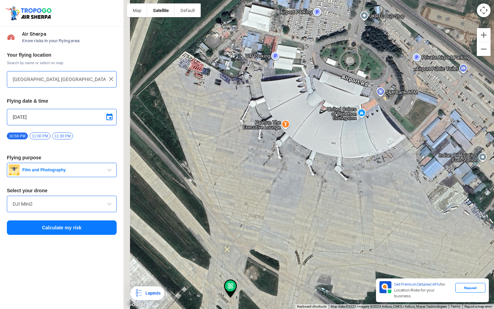
drag, startPoint x: 194, startPoint y: 122, endPoint x: 253, endPoint y: 96, distance: 64.9
click at [253, 96] on div at bounding box center [308, 154] width 370 height 309
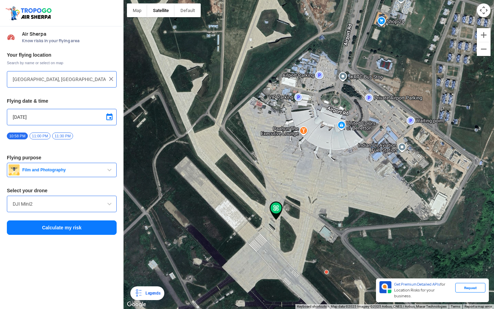
drag, startPoint x: 282, startPoint y: 190, endPoint x: 296, endPoint y: 165, distance: 29.2
click at [296, 165] on div at bounding box center [308, 154] width 370 height 309
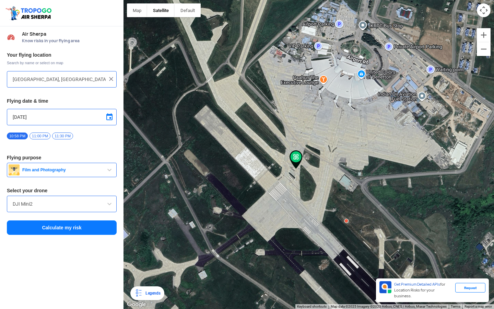
drag, startPoint x: 255, startPoint y: 207, endPoint x: 277, endPoint y: 155, distance: 56.4
click at [277, 155] on div at bounding box center [308, 154] width 370 height 309
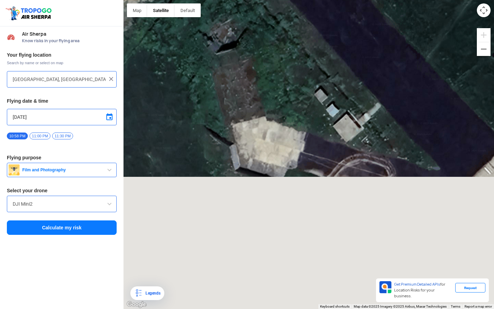
drag, startPoint x: 228, startPoint y: 208, endPoint x: 236, endPoint y: 46, distance: 162.4
click at [236, 47] on div at bounding box center [308, 154] width 370 height 309
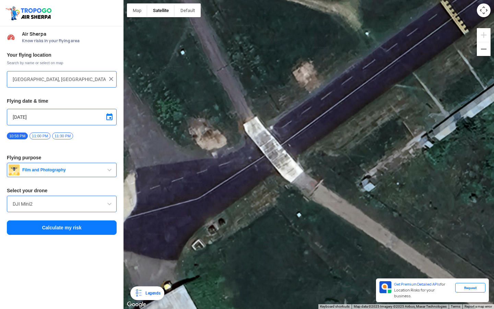
drag, startPoint x: 236, startPoint y: 56, endPoint x: 237, endPoint y: 98, distance: 41.8
click at [237, 98] on div at bounding box center [308, 154] width 370 height 309
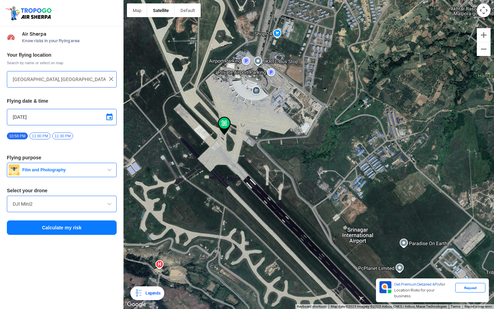
drag, startPoint x: 254, startPoint y: 179, endPoint x: 213, endPoint y: 205, distance: 48.9
click at [213, 204] on div at bounding box center [308, 154] width 370 height 309
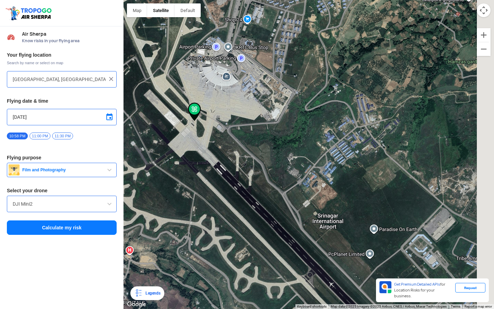
drag, startPoint x: 213, startPoint y: 205, endPoint x: 193, endPoint y: 173, distance: 37.5
click at [193, 173] on div at bounding box center [308, 154] width 370 height 309
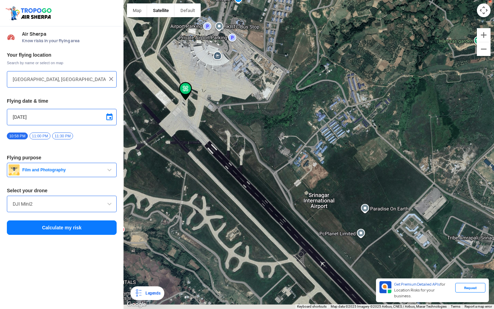
drag, startPoint x: 193, startPoint y: 173, endPoint x: 183, endPoint y: 143, distance: 31.1
click at [183, 143] on div at bounding box center [308, 154] width 370 height 309
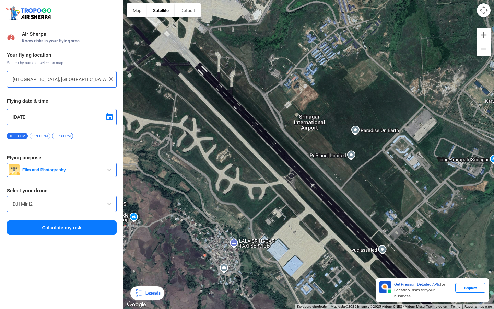
drag, startPoint x: 278, startPoint y: 229, endPoint x: 279, endPoint y: 155, distance: 73.4
click at [279, 155] on div at bounding box center [308, 154] width 370 height 309
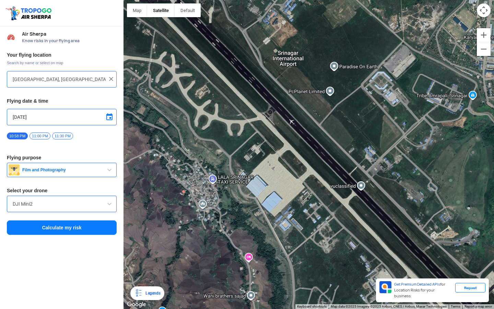
drag, startPoint x: 347, startPoint y: 209, endPoint x: 308, endPoint y: 161, distance: 61.6
click at [308, 161] on div at bounding box center [308, 154] width 370 height 309
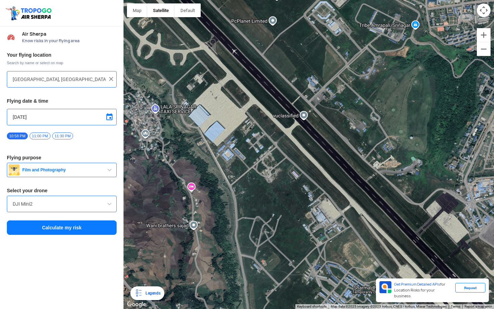
drag, startPoint x: 353, startPoint y: 195, endPoint x: 287, endPoint y: 105, distance: 112.6
click at [287, 105] on div at bounding box center [308, 154] width 370 height 309
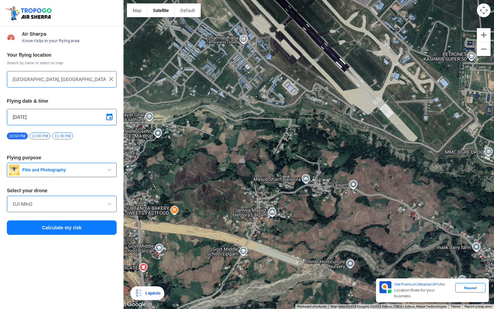
click at [287, 108] on div at bounding box center [308, 154] width 370 height 309
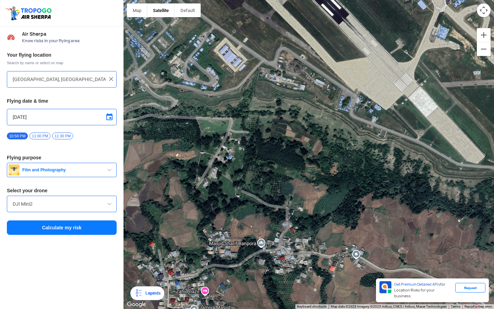
drag, startPoint x: 310, startPoint y: 111, endPoint x: 317, endPoint y: 111, distance: 6.5
click at [317, 111] on div at bounding box center [308, 154] width 370 height 309
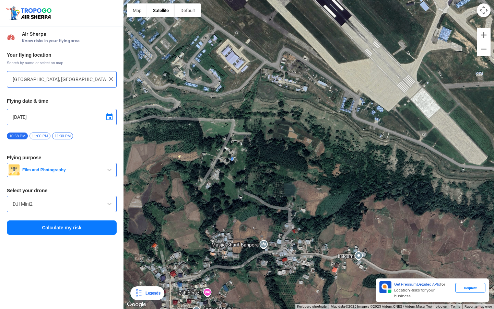
drag, startPoint x: 322, startPoint y: 114, endPoint x: 325, endPoint y: 116, distance: 4.0
click at [325, 116] on div at bounding box center [308, 154] width 370 height 309
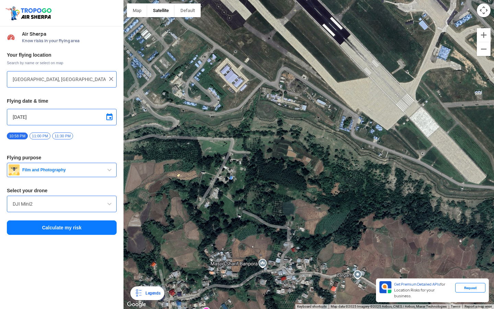
drag, startPoint x: 325, startPoint y: 116, endPoint x: 324, endPoint y: 136, distance: 19.9
click at [324, 136] on div at bounding box center [308, 154] width 370 height 309
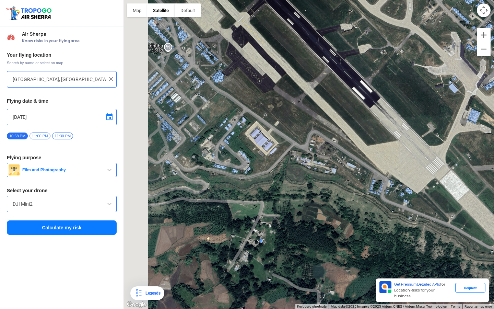
drag, startPoint x: 303, startPoint y: 119, endPoint x: 335, endPoint y: 161, distance: 52.5
click at [336, 172] on div at bounding box center [308, 154] width 370 height 309
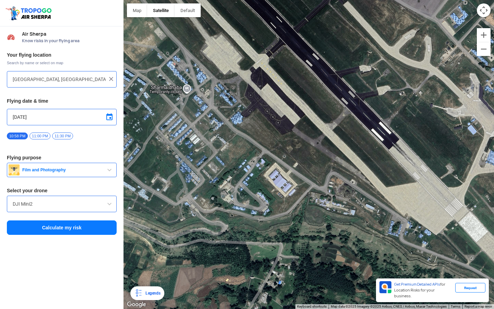
drag, startPoint x: 303, startPoint y: 145, endPoint x: 329, endPoint y: 195, distance: 56.3
click at [329, 195] on div at bounding box center [308, 154] width 370 height 309
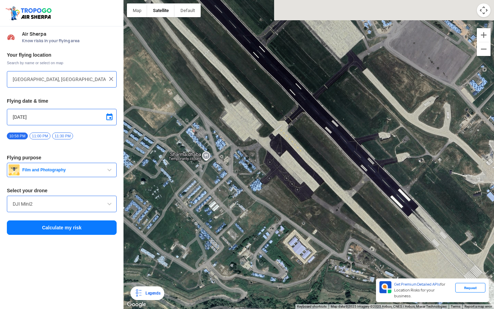
drag, startPoint x: 363, startPoint y: 132, endPoint x: 361, endPoint y: 164, distance: 31.9
click at [361, 164] on div at bounding box center [308, 154] width 370 height 309
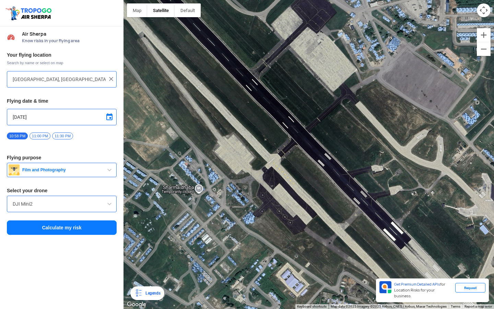
drag, startPoint x: 360, startPoint y: 172, endPoint x: 353, endPoint y: 215, distance: 44.2
click at [353, 215] on div at bounding box center [308, 154] width 370 height 309
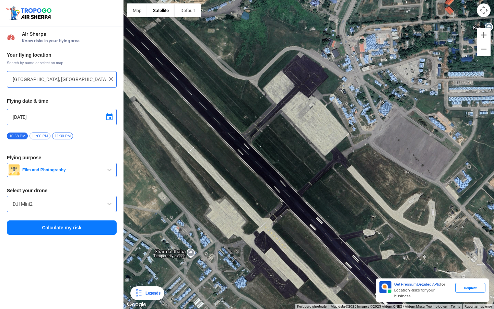
drag, startPoint x: 344, startPoint y: 214, endPoint x: 339, endPoint y: 242, distance: 28.9
click at [339, 237] on div at bounding box center [308, 154] width 370 height 309
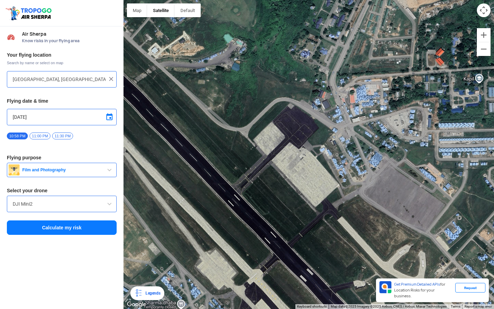
drag, startPoint x: 363, startPoint y: 184, endPoint x: 342, endPoint y: 199, distance: 24.9
click at [343, 197] on div at bounding box center [308, 154] width 370 height 309
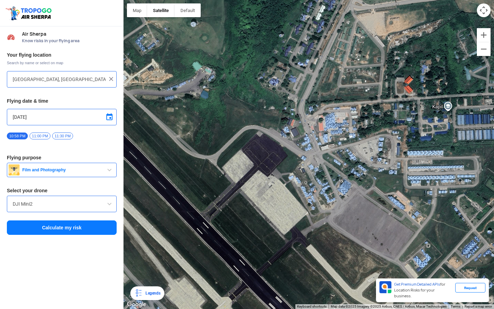
drag, startPoint x: 302, startPoint y: 168, endPoint x: 333, endPoint y: 213, distance: 54.4
click at [333, 213] on div at bounding box center [308, 154] width 370 height 309
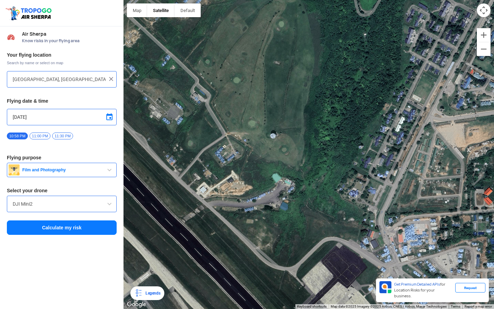
drag, startPoint x: 250, startPoint y: 135, endPoint x: 280, endPoint y: 175, distance: 49.9
click at [280, 174] on div at bounding box center [308, 154] width 370 height 309
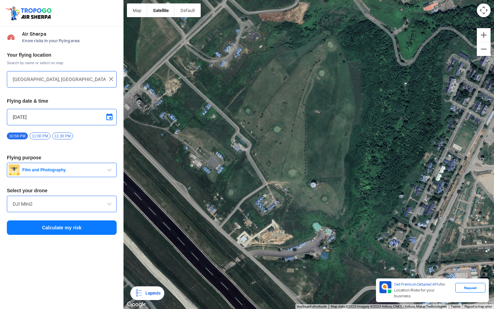
drag, startPoint x: 322, startPoint y: 182, endPoint x: 274, endPoint y: 169, distance: 50.3
click at [306, 181] on div at bounding box center [308, 154] width 370 height 309
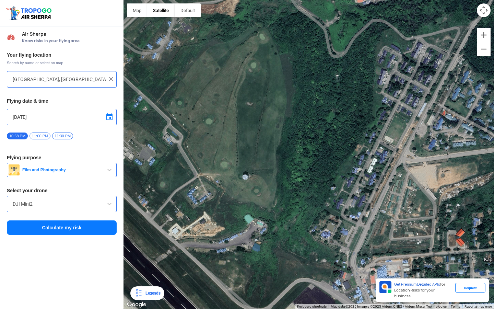
drag, startPoint x: 284, startPoint y: 167, endPoint x: 356, endPoint y: 225, distance: 92.7
click at [355, 223] on div at bounding box center [308, 154] width 370 height 309
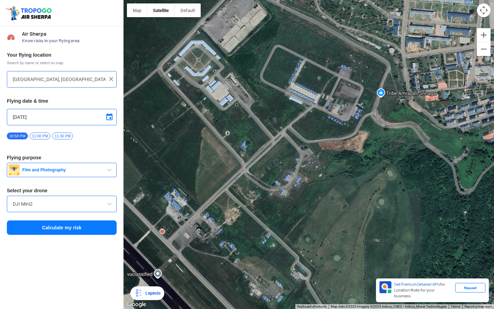
drag, startPoint x: 258, startPoint y: 225, endPoint x: 336, endPoint y: 218, distance: 78.1
click at [333, 216] on div at bounding box center [308, 154] width 370 height 309
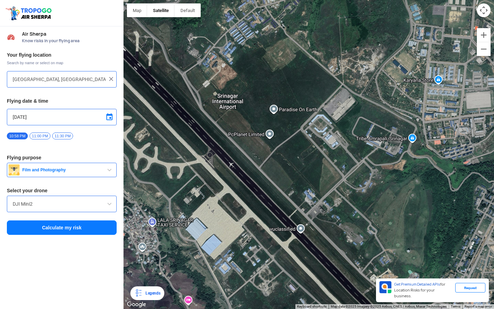
click at [265, 158] on div at bounding box center [308, 154] width 370 height 309
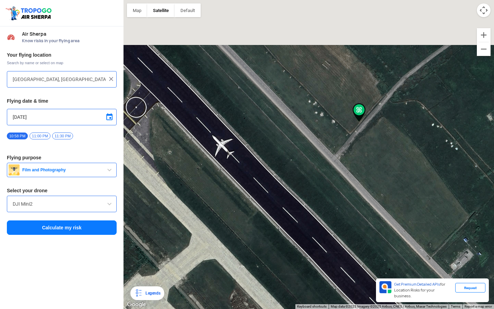
drag, startPoint x: 273, startPoint y: 152, endPoint x: 276, endPoint y: 209, distance: 57.7
click at [276, 207] on div at bounding box center [308, 154] width 370 height 309
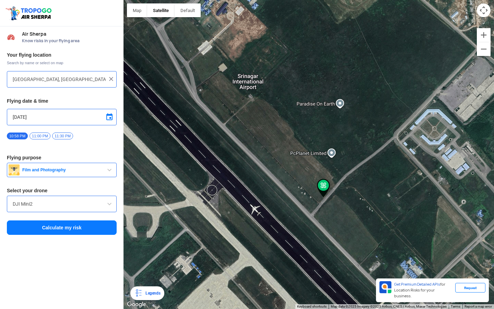
drag, startPoint x: 257, startPoint y: 178, endPoint x: 261, endPoint y: 179, distance: 4.1
click at [261, 179] on div at bounding box center [308, 154] width 370 height 309
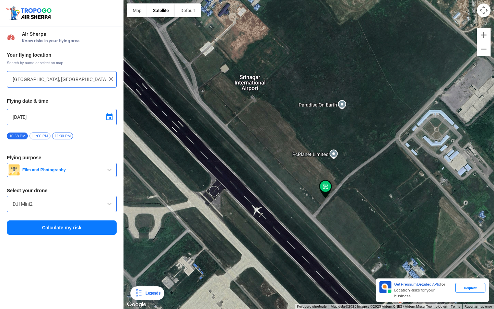
drag, startPoint x: 245, startPoint y: 160, endPoint x: 278, endPoint y: 183, distance: 40.1
click at [278, 183] on div at bounding box center [308, 154] width 370 height 309
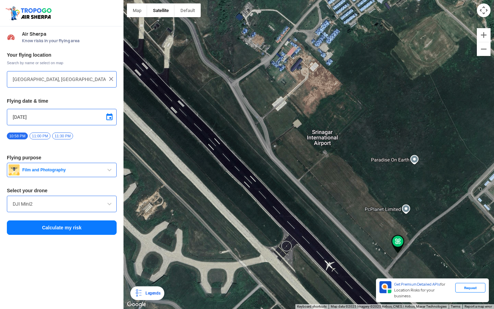
drag, startPoint x: 265, startPoint y: 183, endPoint x: 275, endPoint y: 190, distance: 12.1
click at [275, 190] on div at bounding box center [308, 154] width 370 height 309
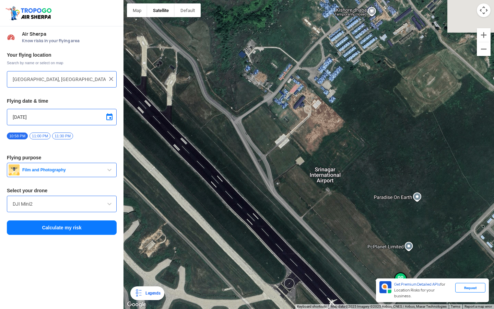
drag, startPoint x: 262, startPoint y: 150, endPoint x: 267, endPoint y: 199, distance: 48.6
click at [267, 199] on div at bounding box center [308, 154] width 370 height 309
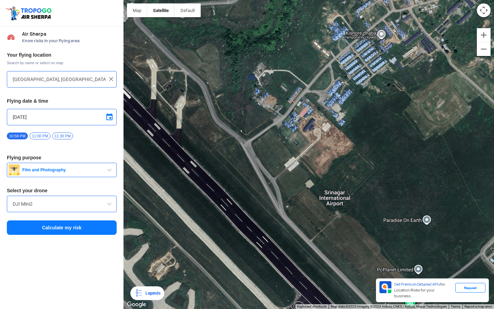
drag, startPoint x: 267, startPoint y: 199, endPoint x: 273, endPoint y: 202, distance: 6.2
click at [273, 202] on div at bounding box center [308, 154] width 370 height 309
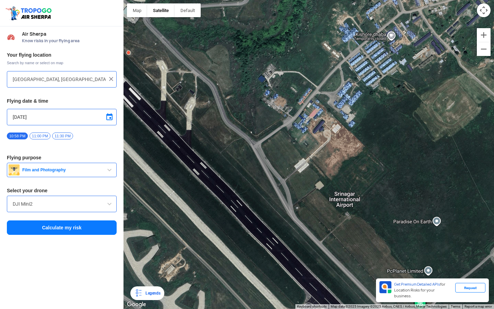
drag
click at [311, 217] on div at bounding box center [308, 154] width 370 height 309
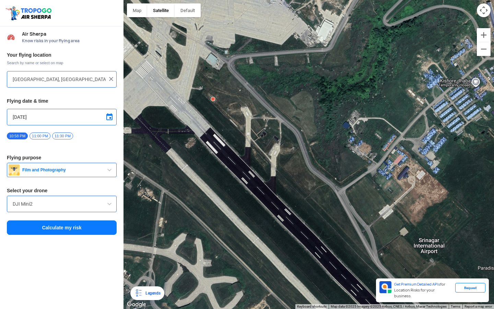
drag, startPoint x: 243, startPoint y: 153, endPoint x: 268, endPoint y: 195, distance: 48.6
click at [267, 194] on div at bounding box center [308, 154] width 370 height 309
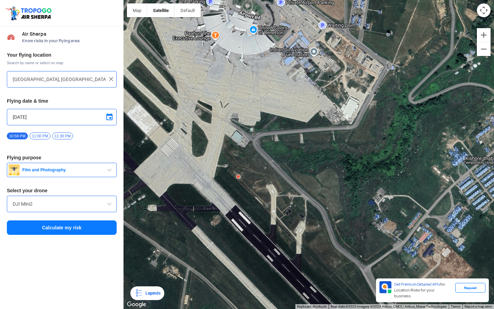
click at [238, 188] on div at bounding box center [308, 154] width 370 height 309
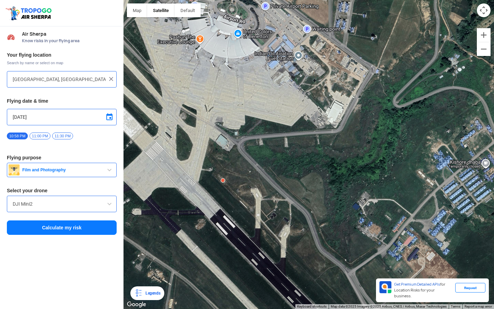
click at [240, 182] on div at bounding box center [308, 154] width 370 height 309
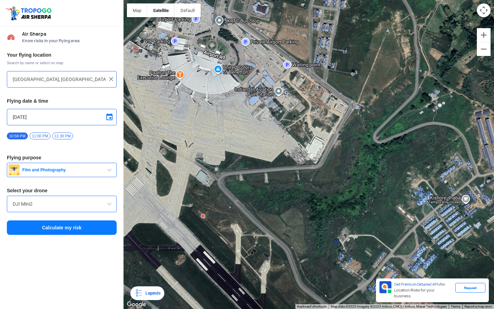
click at [278, 165] on div at bounding box center [308, 154] width 370 height 309
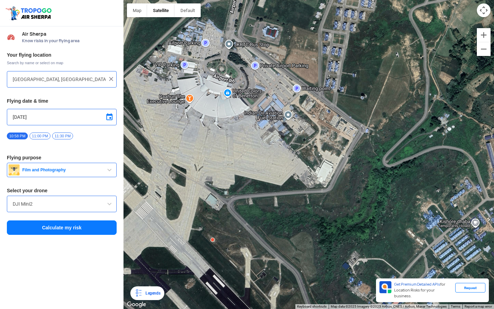
click at [280, 110] on div at bounding box center [308, 154] width 370 height 309
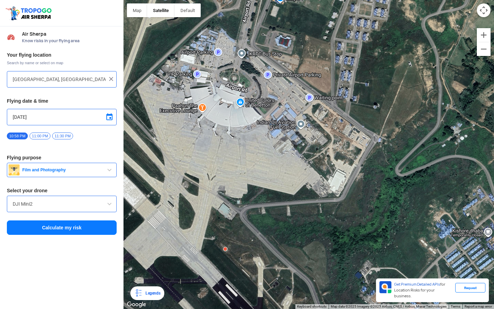
drag, startPoint x: 277, startPoint y: 80, endPoint x: 275, endPoint y: 121, distance: 40.9
click at [275, 119] on div at bounding box center [308, 154] width 370 height 309
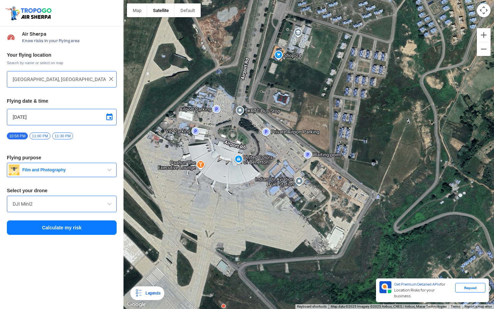
drag, startPoint x: 268, startPoint y: 101, endPoint x: 265, endPoint y: 167, distance: 65.9
click at [265, 164] on div at bounding box center [308, 154] width 370 height 309
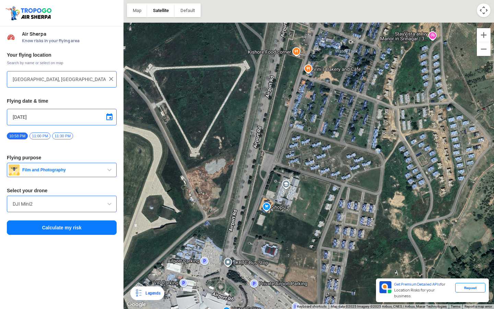
drag, startPoint x: 280, startPoint y: 126, endPoint x: 271, endPoint y: 184, distance: 58.7
click at [271, 181] on div at bounding box center [308, 154] width 370 height 309
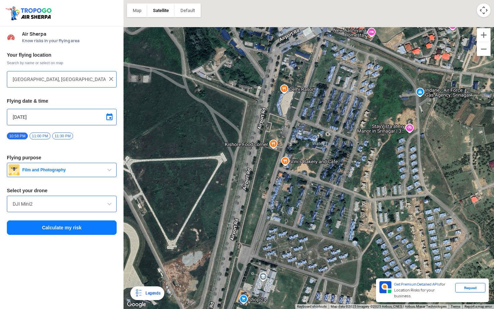
drag, startPoint x: 290, startPoint y: 140, endPoint x: 277, endPoint y: 181, distance: 43.2
click at [277, 180] on div at bounding box center [308, 154] width 370 height 309
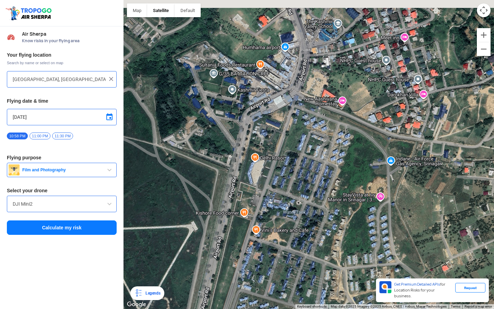
click at [256, 187] on div at bounding box center [308, 154] width 370 height 309
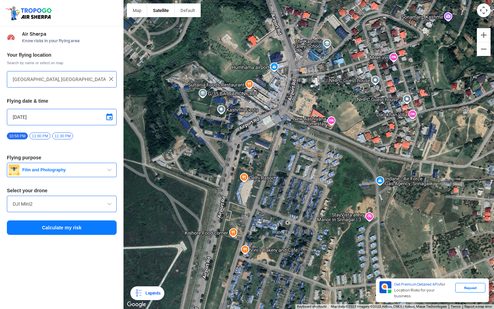
click at [289, 109] on div at bounding box center [308, 154] width 370 height 309
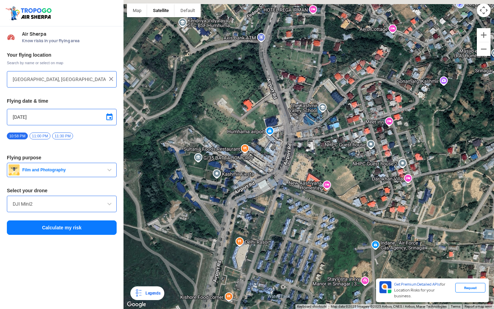
drag, startPoint x: 296, startPoint y: 61, endPoint x: 292, endPoint y: 126, distance: 65.0
click at [292, 126] on div at bounding box center [308, 154] width 370 height 309
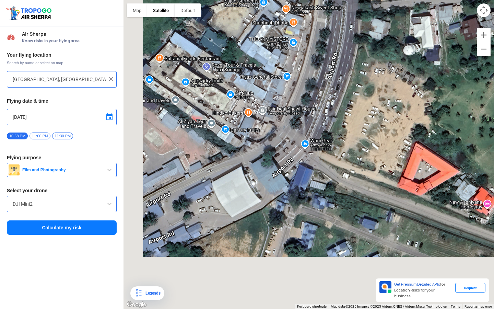
drag, startPoint x: 267, startPoint y: 225, endPoint x: 315, endPoint y: 155, distance: 84.8
click at [315, 155] on div at bounding box center [308, 154] width 370 height 309
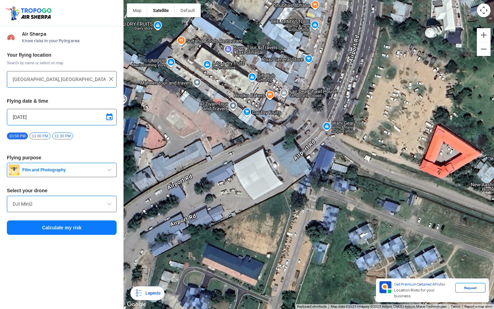
drag, startPoint x: 315, startPoint y: 155, endPoint x: 356, endPoint y: 127, distance: 50.3
click at [355, 128] on div at bounding box center [308, 154] width 370 height 309
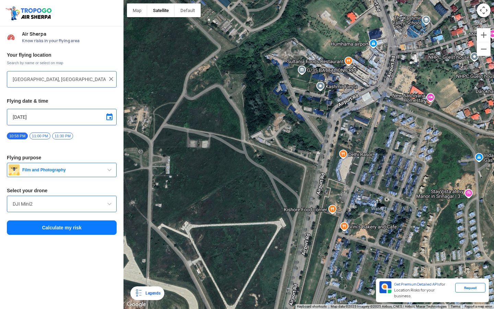
drag, startPoint x: 322, startPoint y: 243, endPoint x: 348, endPoint y: 146, distance: 100.0
click at [346, 158] on div at bounding box center [308, 154] width 370 height 309
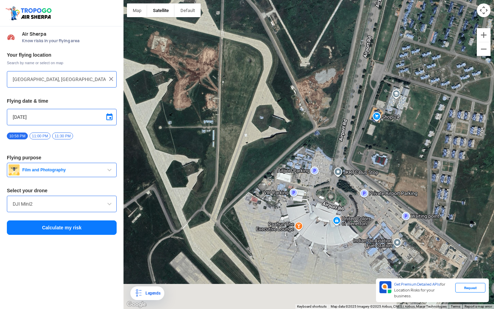
drag, startPoint x: 335, startPoint y: 214, endPoint x: 330, endPoint y: 118, distance: 96.5
click at [330, 118] on div at bounding box center [308, 154] width 370 height 309
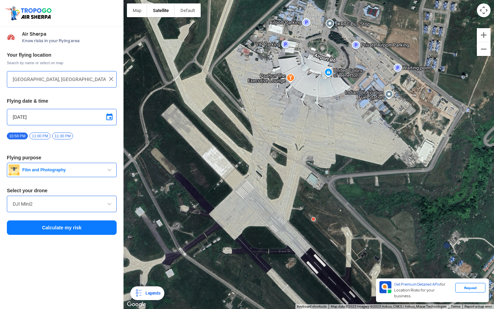
drag, startPoint x: 316, startPoint y: 191, endPoint x: 316, endPoint y: 122, distance: 68.9
click at [316, 123] on div at bounding box center [308, 154] width 370 height 309
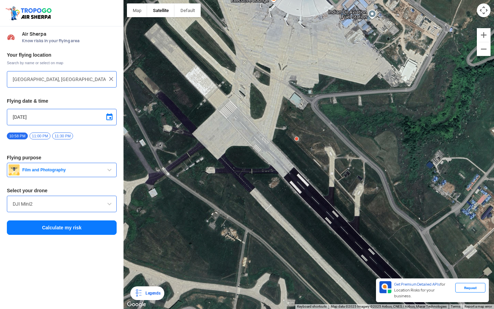
drag, startPoint x: 327, startPoint y: 165, endPoint x: 263, endPoint y: 140, distance: 68.5
click at [264, 141] on div at bounding box center [308, 154] width 370 height 309
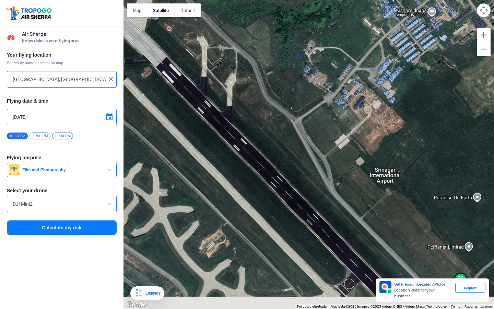
drag, startPoint x: 287, startPoint y: 173, endPoint x: 228, endPoint y: 122, distance: 78.5
click at [229, 126] on div at bounding box center [308, 154] width 370 height 309
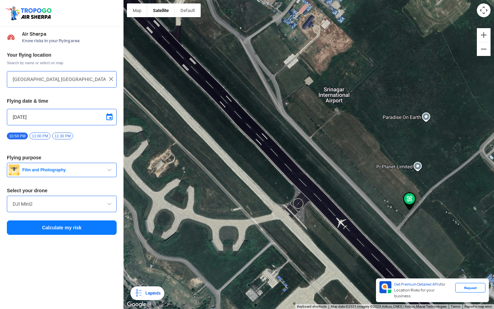
drag, startPoint x: 265, startPoint y: 144, endPoint x: 254, endPoint y: 143, distance: 10.7
click at [254, 143] on div at bounding box center [308, 154] width 370 height 309
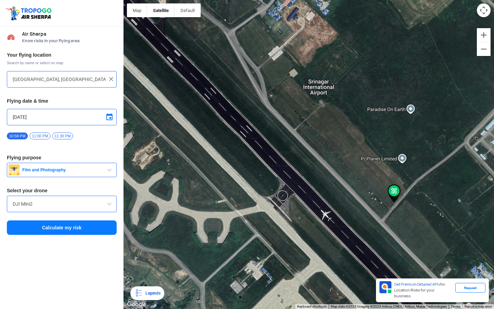
drag, startPoint x: 253, startPoint y: 143, endPoint x: 229, endPoint y: 110, distance: 40.9
click at [229, 110] on div at bounding box center [308, 154] width 370 height 309
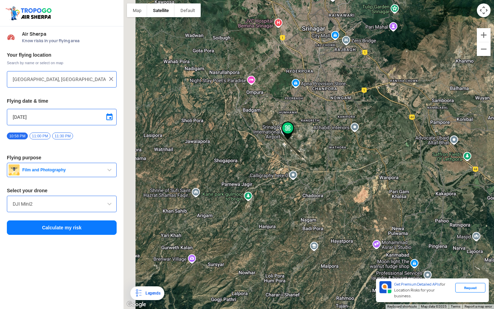
drag, startPoint x: 216, startPoint y: 89, endPoint x: 267, endPoint y: 116, distance: 57.5
click at [267, 116] on div at bounding box center [308, 154] width 370 height 309
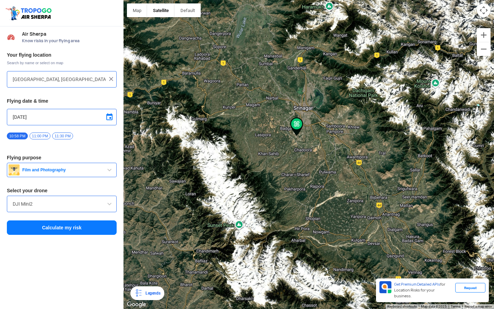
click at [220, 46] on div at bounding box center [308, 154] width 370 height 309
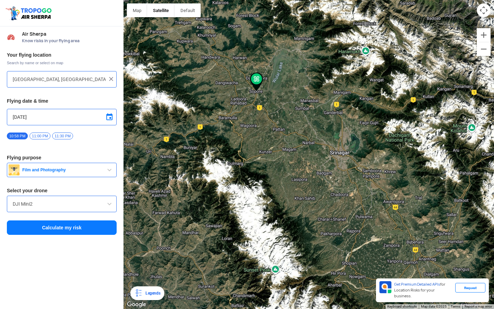
type input "Sopore, 193201"
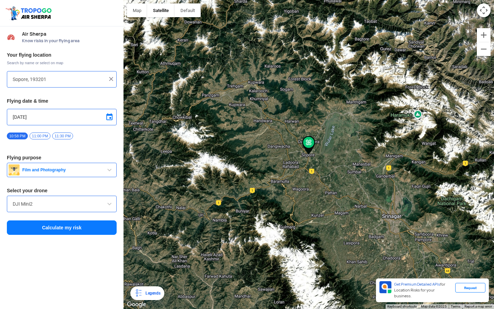
click at [97, 223] on button "Calculate my risk" at bounding box center [62, 227] width 110 height 14
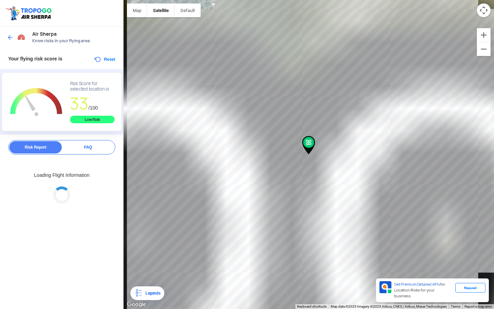
click at [10, 34] on img at bounding box center [10, 37] width 7 height 7
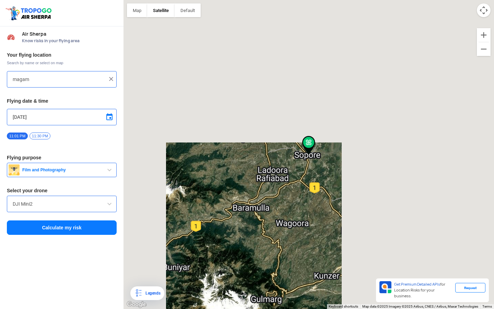
type input "Sopore, 193201"
